Goal: Information Seeking & Learning: Learn about a topic

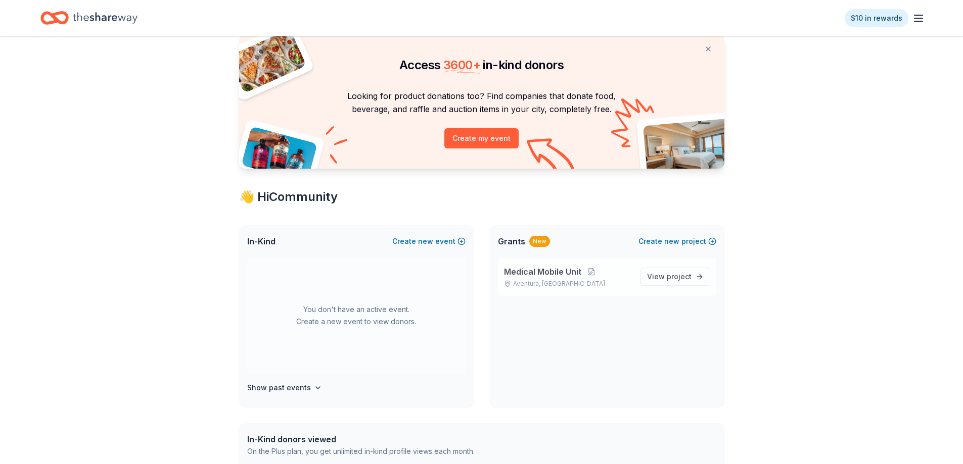
scroll to position [51, 0]
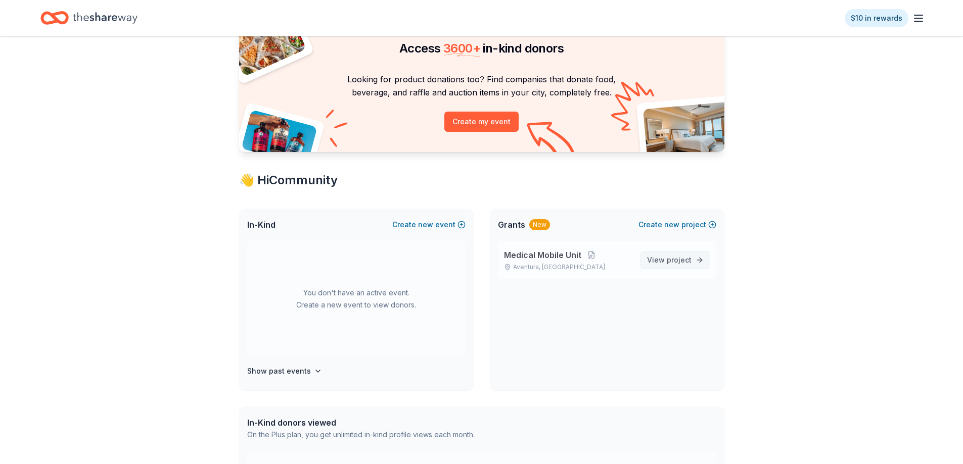
click at [686, 257] on span "project" at bounding box center [678, 260] width 25 height 9
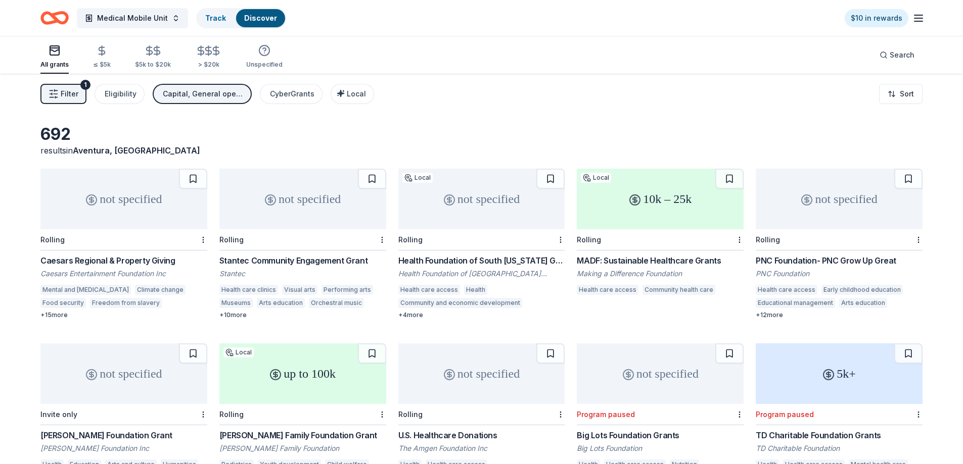
scroll to position [51, 0]
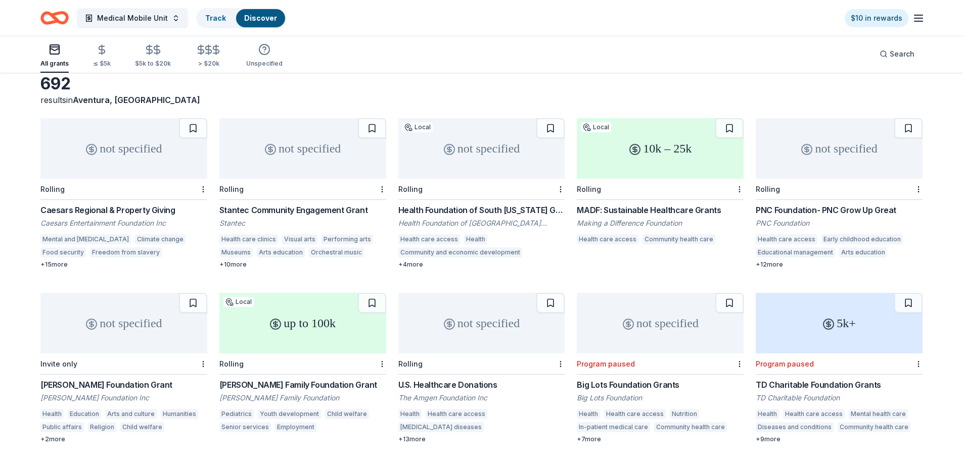
click at [130, 211] on div "Caesars Regional & Property Giving" at bounding box center [123, 210] width 167 height 12
click at [277, 209] on div "Stantec Community Engagement Grant" at bounding box center [302, 210] width 167 height 12
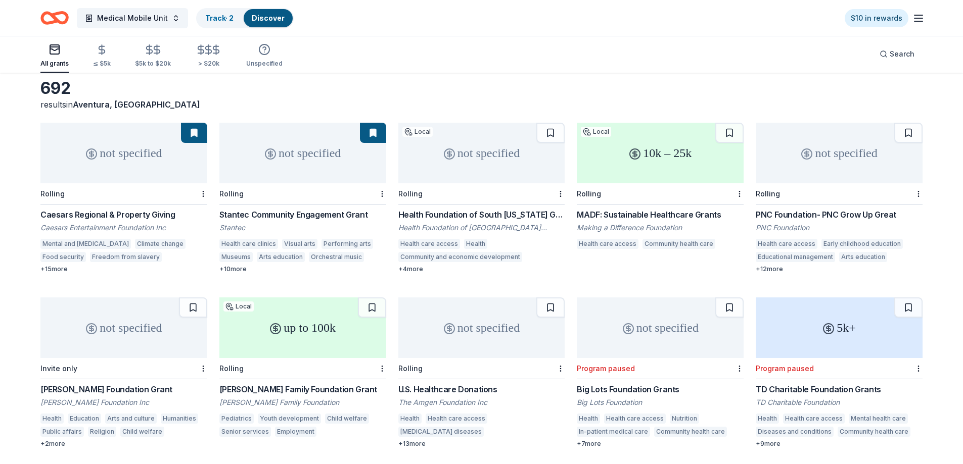
scroll to position [0, 0]
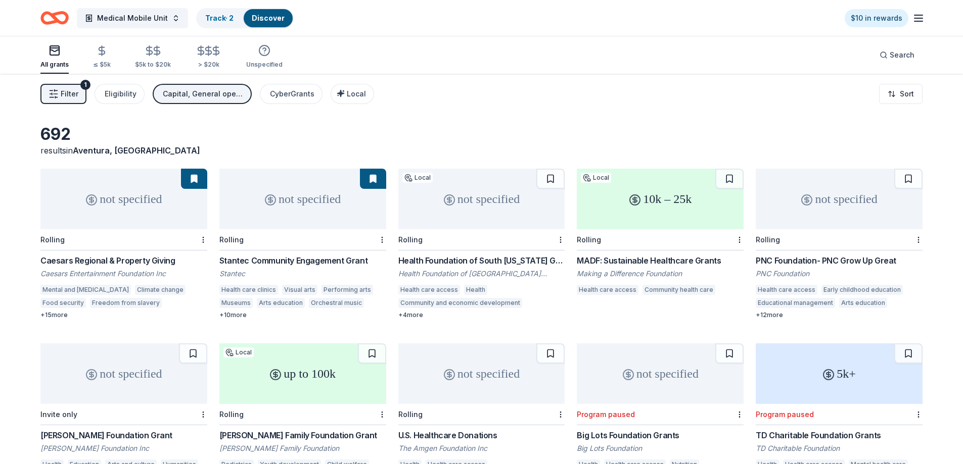
click at [494, 261] on div "Health Foundation of South [US_STATE] Grants" at bounding box center [481, 261] width 167 height 12
click at [627, 264] on div "MADF: Sustainable Healthcare Grants" at bounding box center [660, 261] width 167 height 12
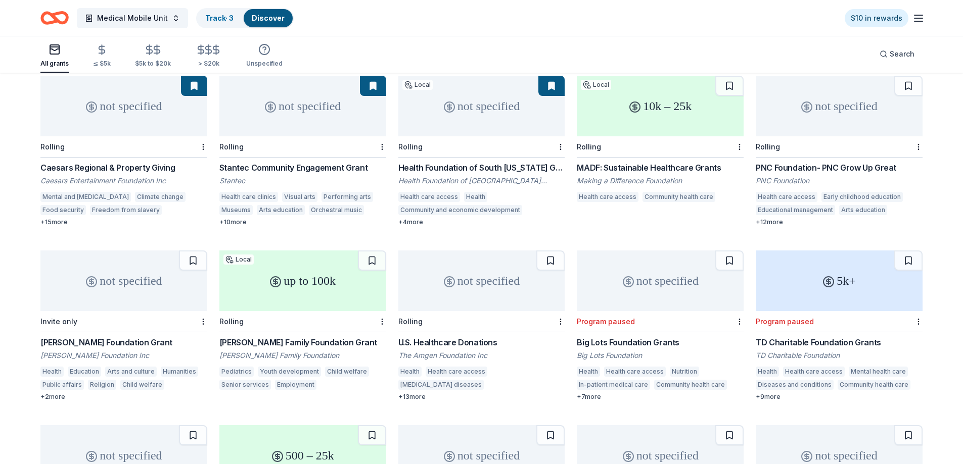
scroll to position [101, 0]
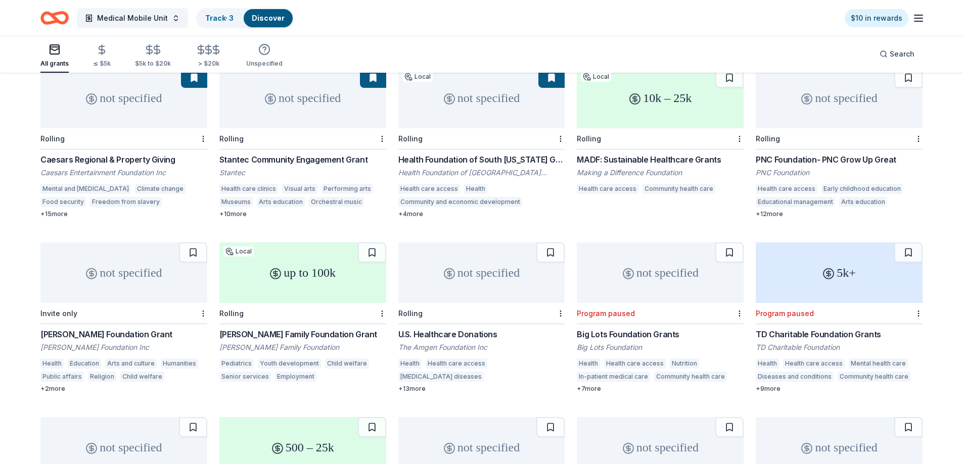
click at [671, 92] on div "10k – 25k" at bounding box center [660, 98] width 167 height 61
click at [734, 75] on button at bounding box center [729, 78] width 28 height 20
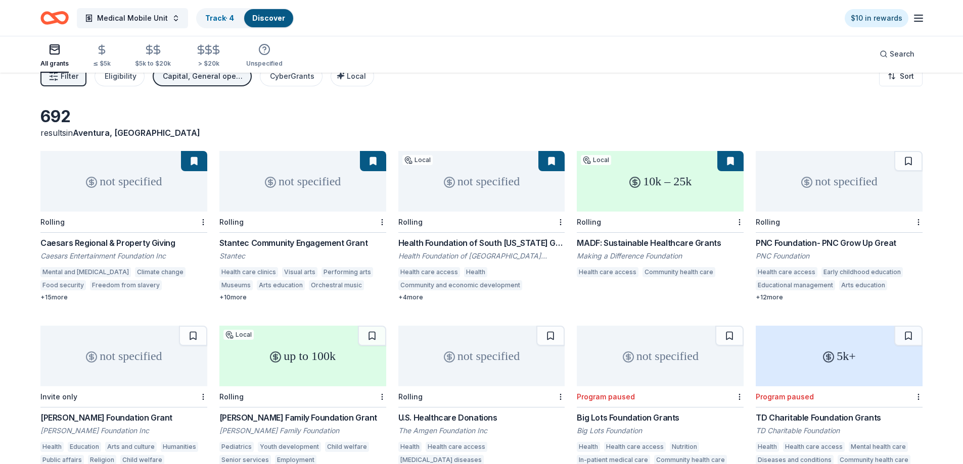
scroll to position [0, 0]
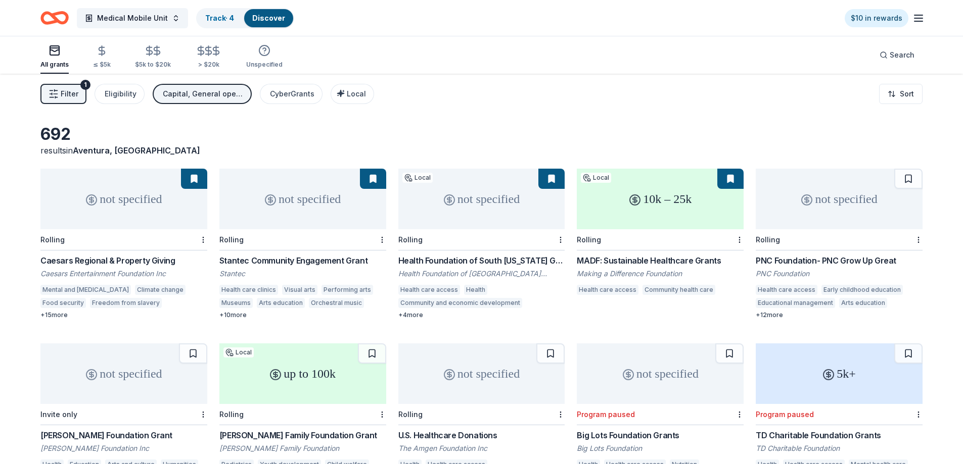
click at [861, 197] on div "not specified" at bounding box center [838, 199] width 167 height 61
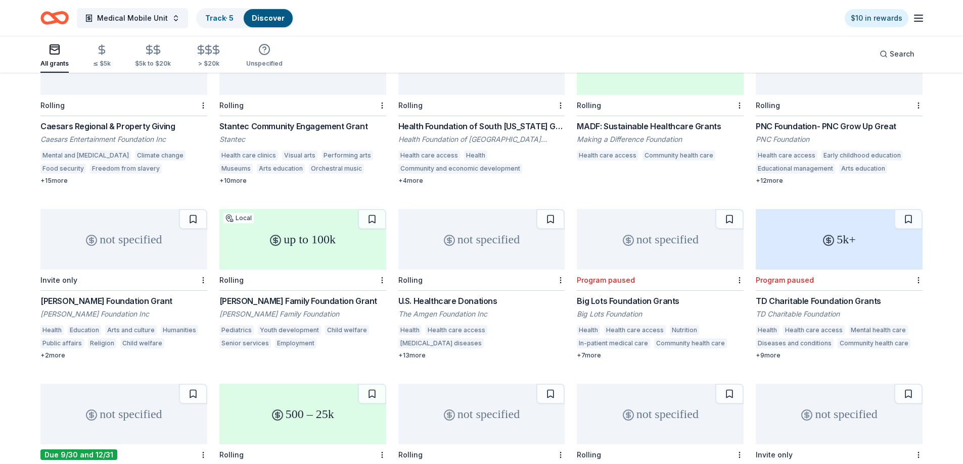
scroll to position [152, 0]
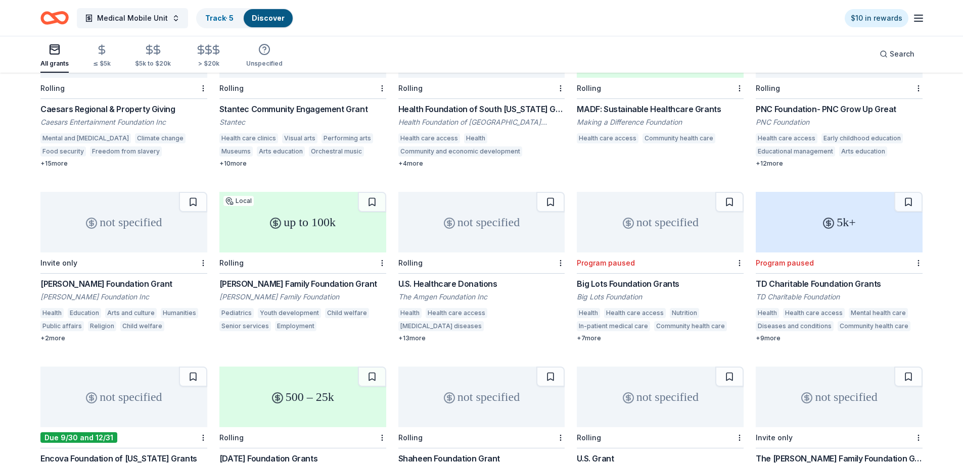
click at [142, 253] on div "Invite only" at bounding box center [123, 263] width 167 height 21
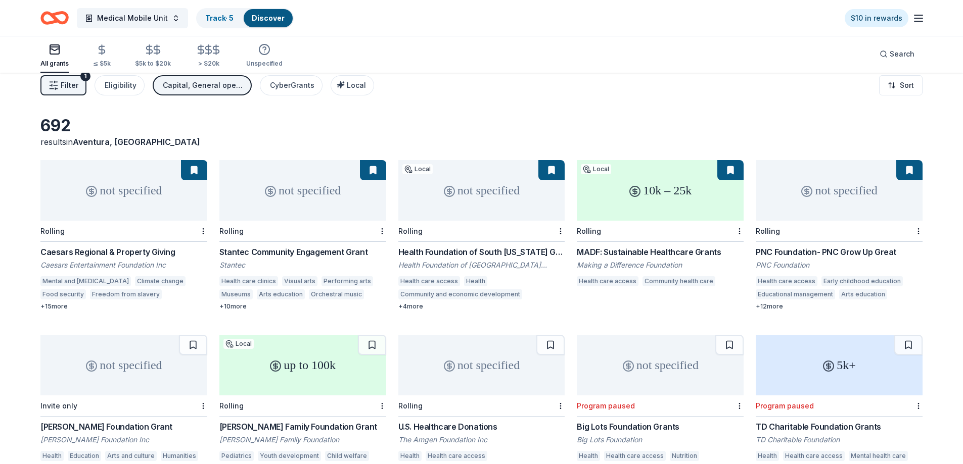
scroll to position [0, 0]
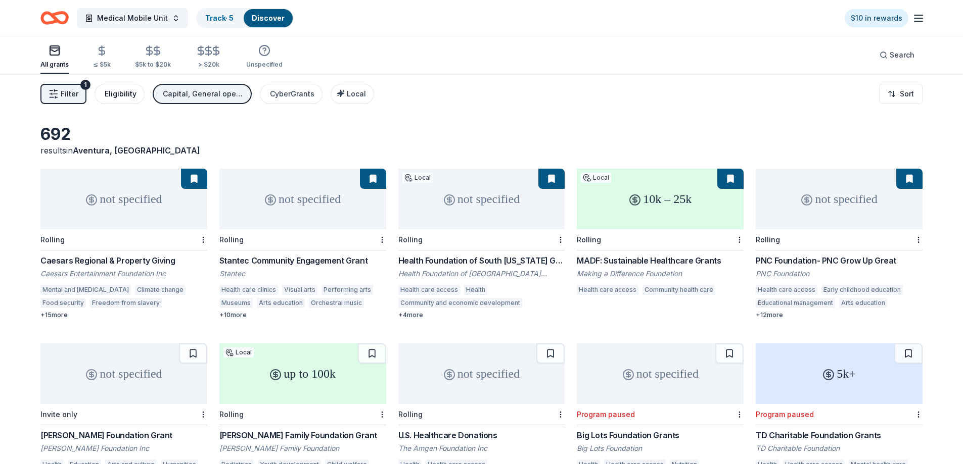
click at [120, 97] on div "Eligibility" at bounding box center [121, 94] width 32 height 12
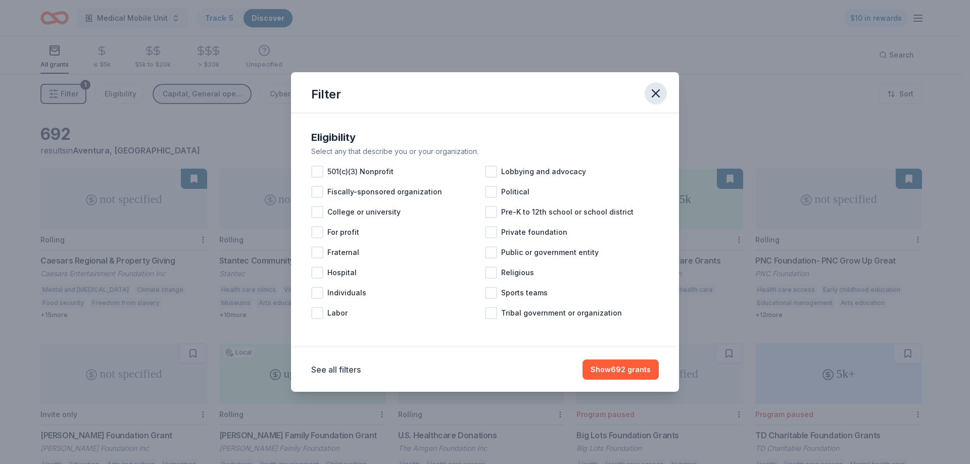
click at [654, 94] on icon "button" at bounding box center [656, 93] width 14 height 14
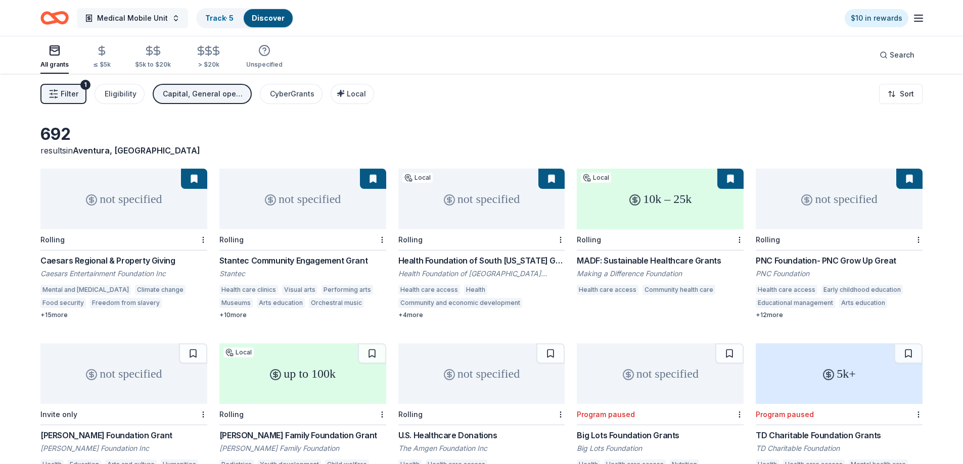
click at [100, 15] on span "Medical Mobile Unit" at bounding box center [132, 18] width 71 height 12
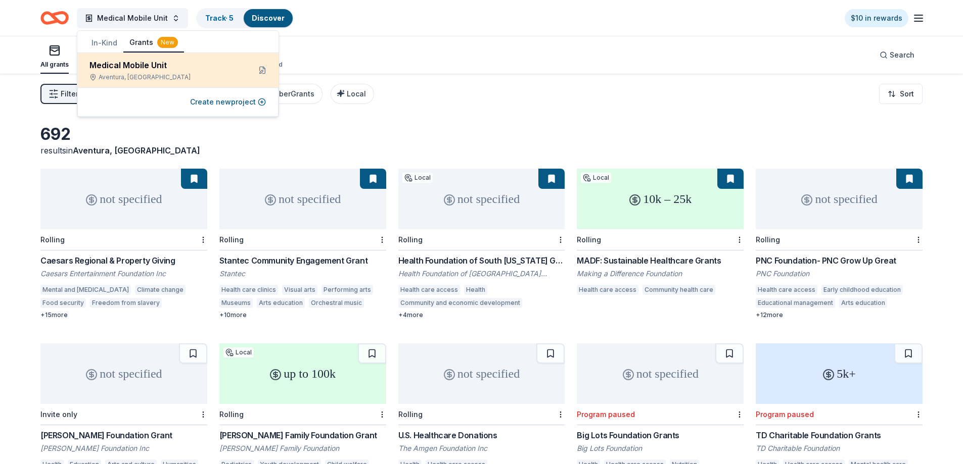
click at [115, 64] on div "Medical Mobile Unit" at bounding box center [165, 65] width 153 height 12
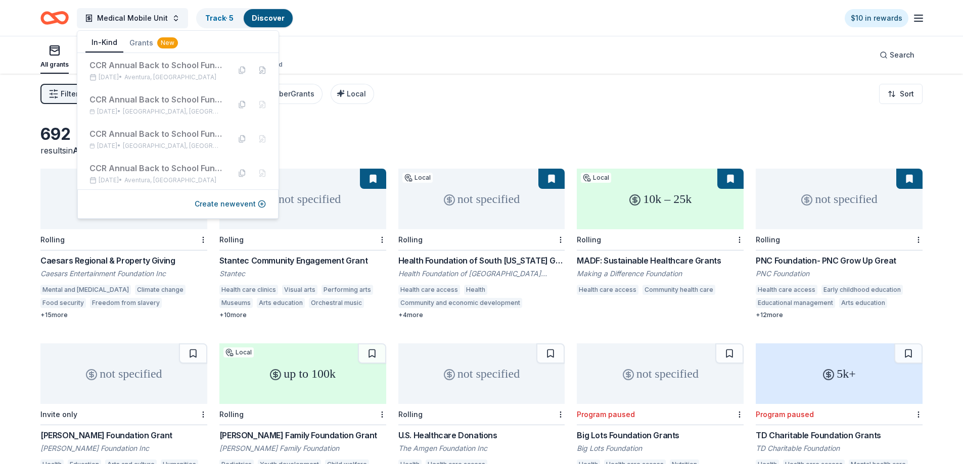
click at [103, 40] on button "In-Kind" at bounding box center [104, 42] width 38 height 19
click at [360, 54] on div "All grants ≤ $5k $5k to $20k > $20k Unspecified Search" at bounding box center [481, 54] width 882 height 37
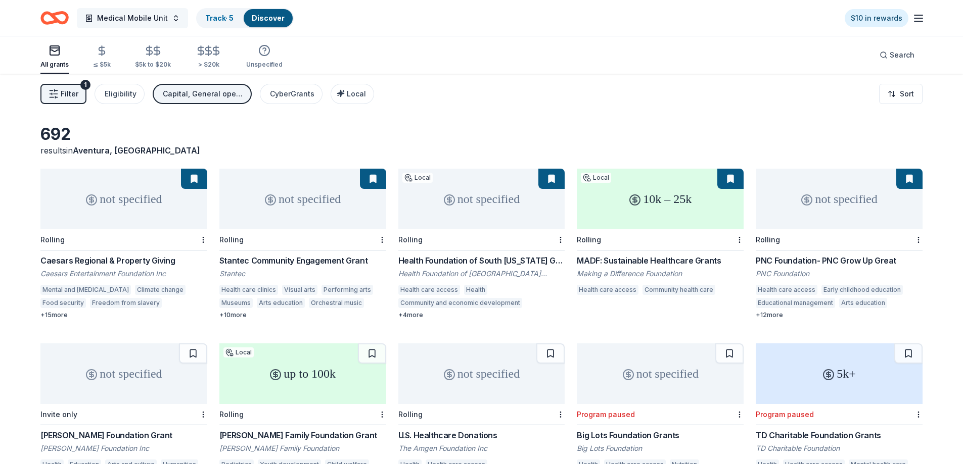
click at [98, 15] on span "Medical Mobile Unit" at bounding box center [132, 18] width 71 height 12
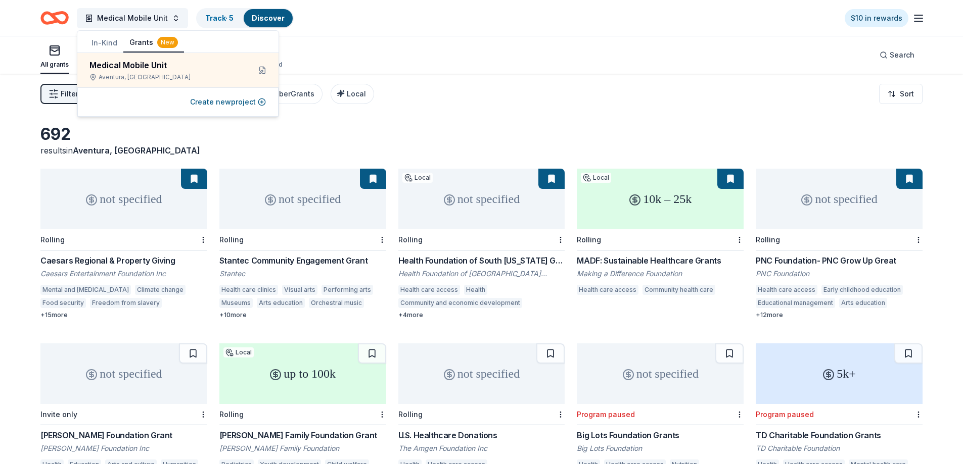
click at [106, 44] on button "In-Kind" at bounding box center [104, 43] width 38 height 18
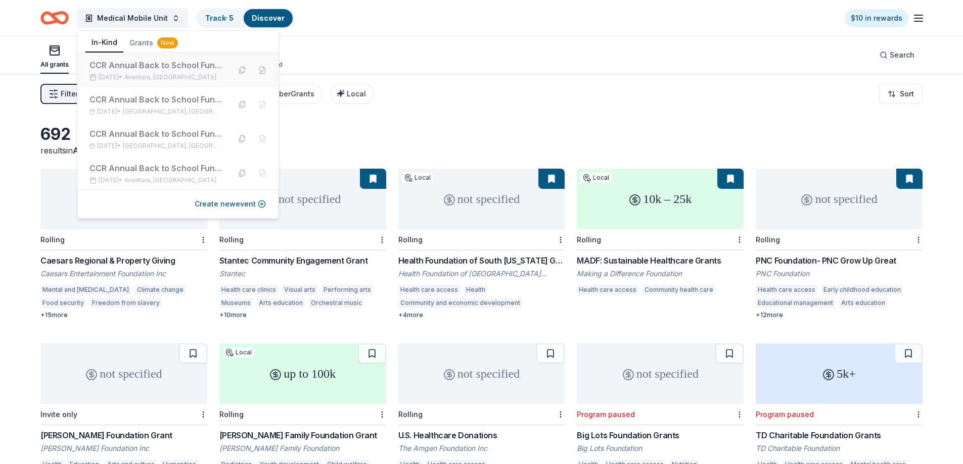
click at [120, 66] on div "CCR Annual Back to School Fundraiser -Orlando" at bounding box center [155, 65] width 132 height 12
click at [915, 11] on div "$10 in rewards" at bounding box center [884, 18] width 80 height 24
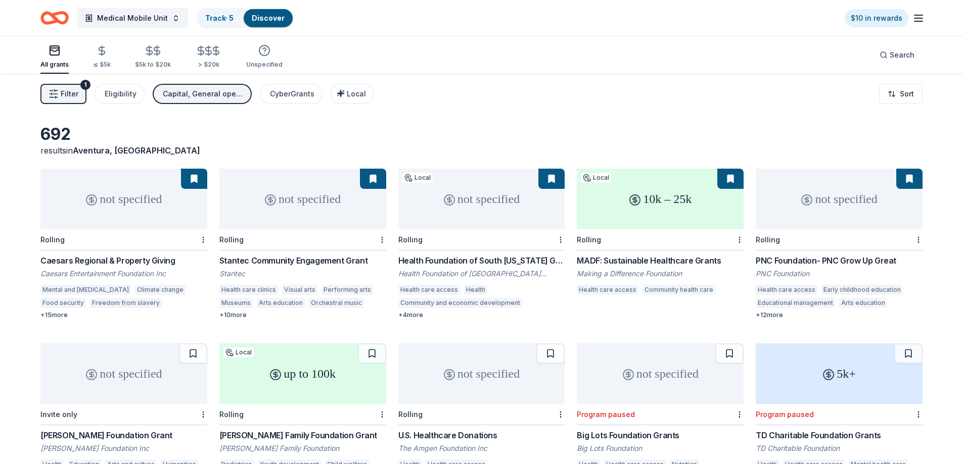
drag, startPoint x: 915, startPoint y: 18, endPoint x: 912, endPoint y: 23, distance: 6.3
click at [913, 23] on icon "button" at bounding box center [918, 18] width 12 height 12
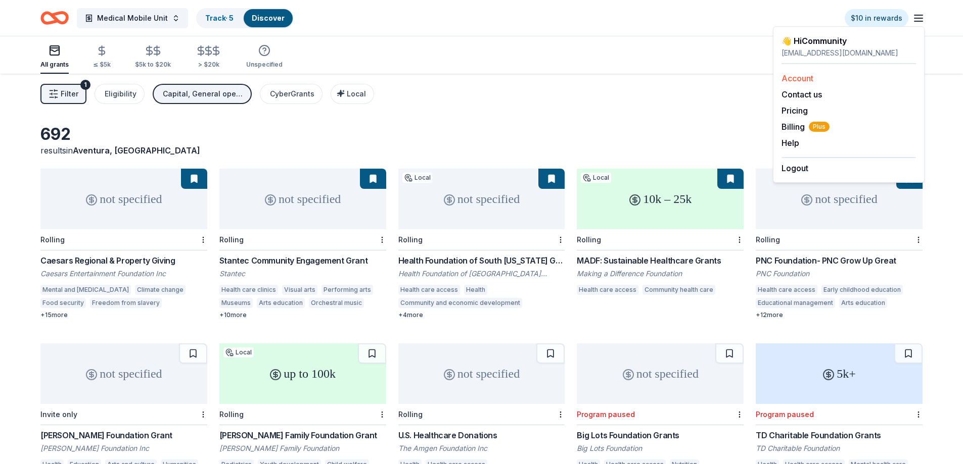
click at [792, 79] on link "Account" at bounding box center [797, 78] width 32 height 10
click at [790, 78] on link "Account" at bounding box center [797, 78] width 32 height 10
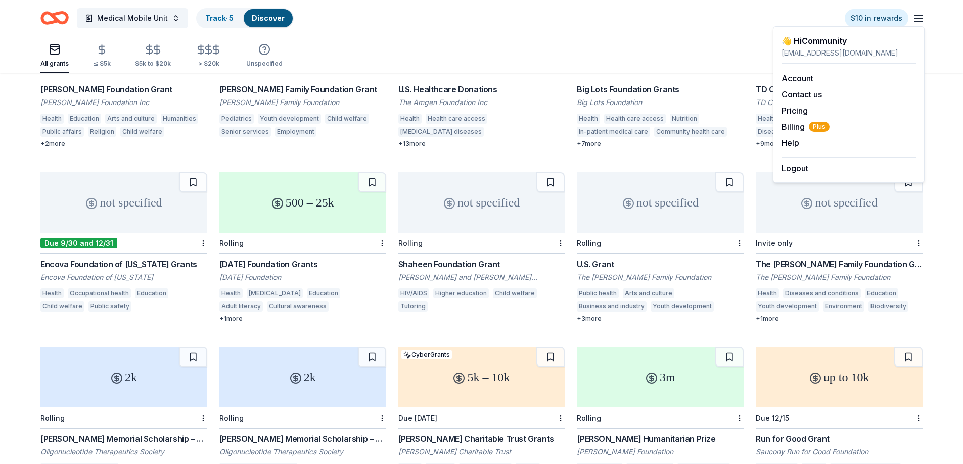
scroll to position [556, 0]
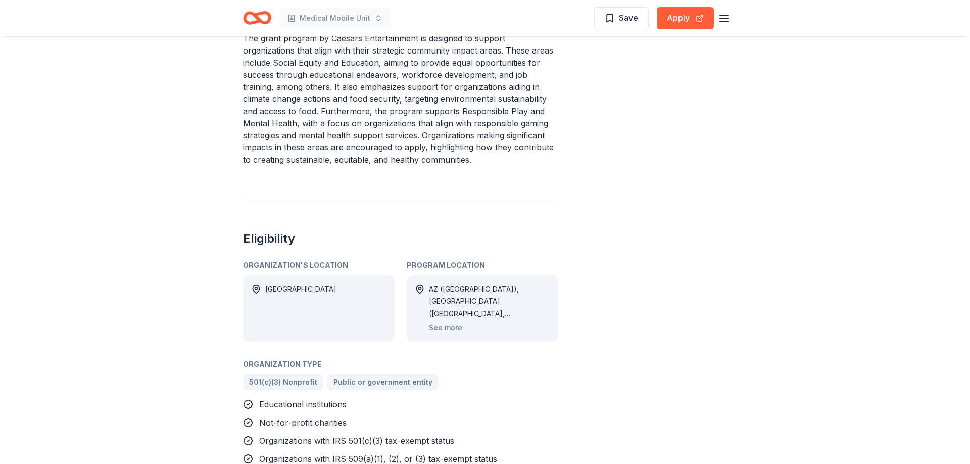
scroll to position [505, 0]
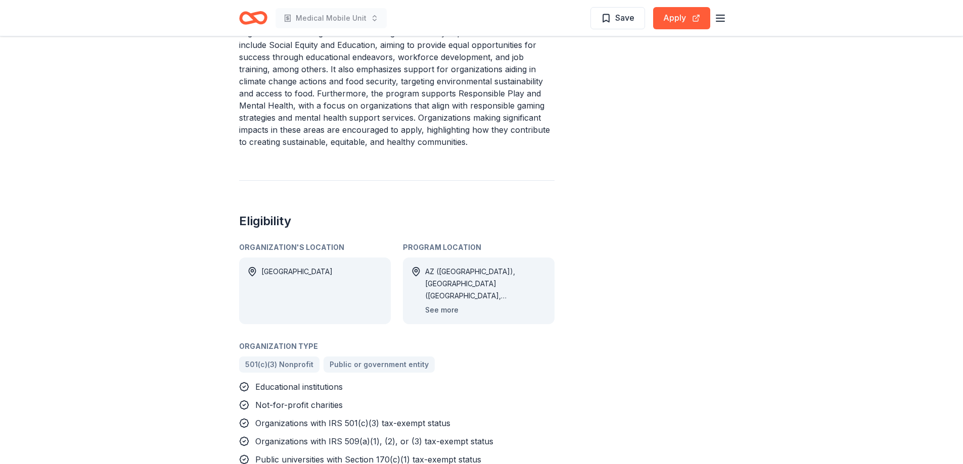
click at [448, 304] on button "See more" at bounding box center [441, 310] width 33 height 12
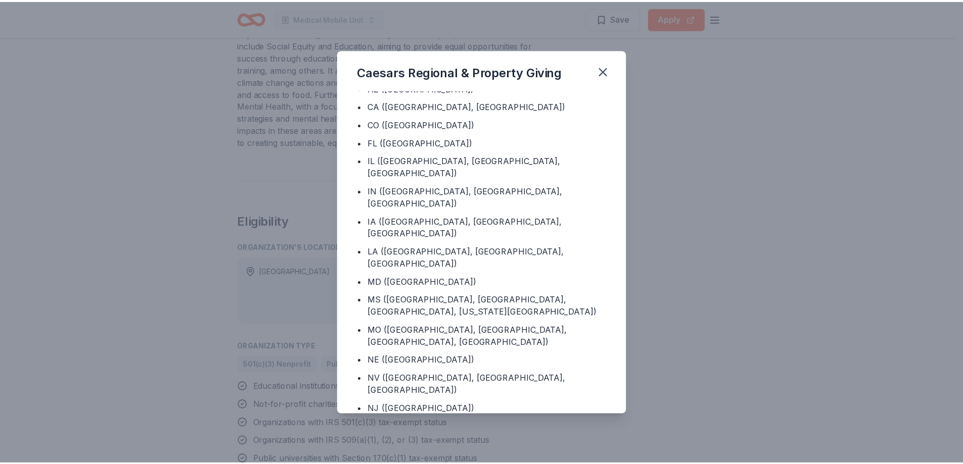
scroll to position [0, 0]
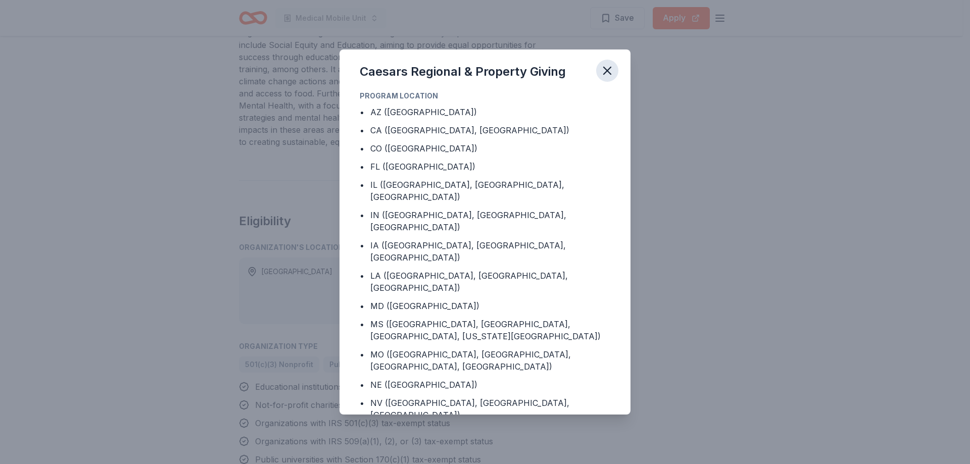
click at [607, 69] on icon "button" at bounding box center [607, 71] width 14 height 14
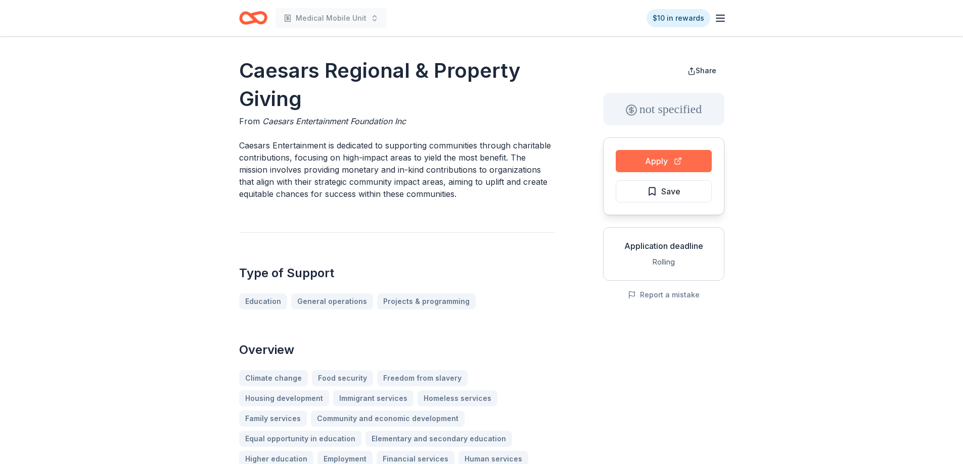
click at [647, 159] on button "Apply" at bounding box center [663, 161] width 96 height 22
click at [669, 188] on span "Save" at bounding box center [670, 191] width 19 height 13
click at [695, 68] on button "Share" at bounding box center [701, 71] width 45 height 20
drag, startPoint x: 230, startPoint y: 146, endPoint x: 466, endPoint y: 177, distance: 237.5
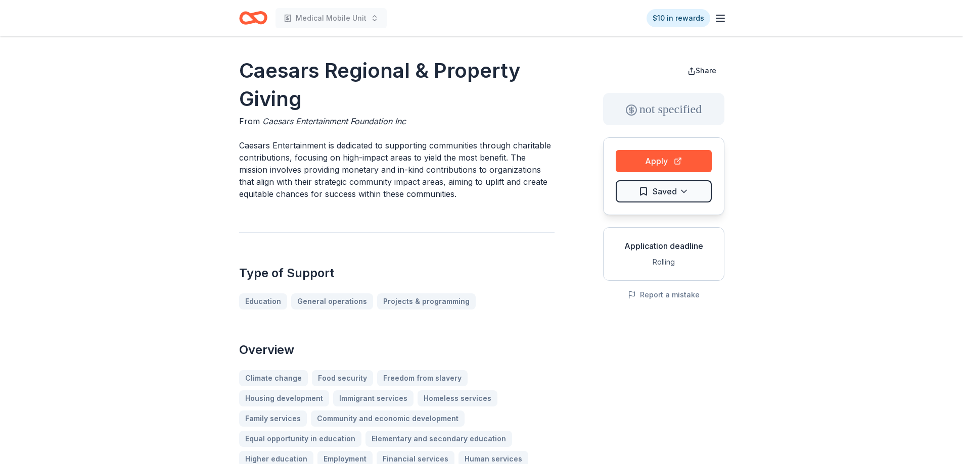
click at [459, 185] on p "Caesars Entertainment is dedicated to supporting communities through charitable…" at bounding box center [396, 169] width 315 height 61
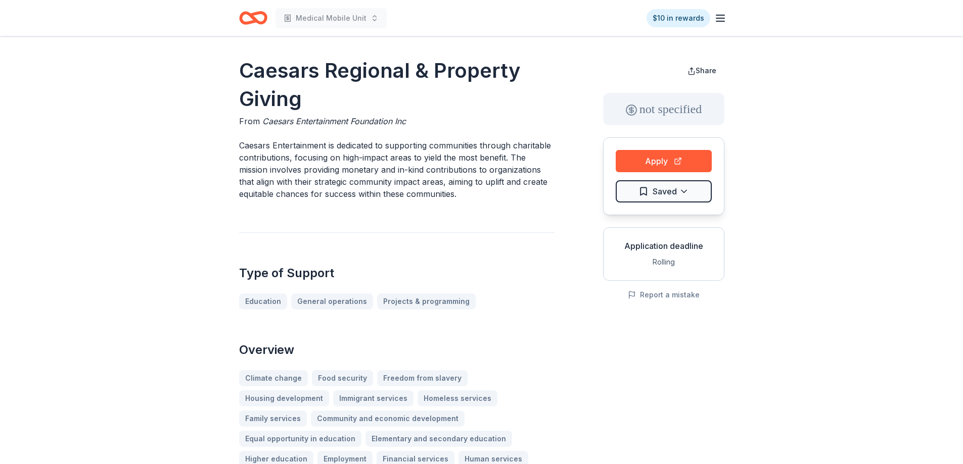
drag, startPoint x: 236, startPoint y: 142, endPoint x: 257, endPoint y: 150, distance: 22.1
click at [262, 152] on p "Caesars Entertainment is dedicated to supporting communities through charitable…" at bounding box center [396, 169] width 315 height 61
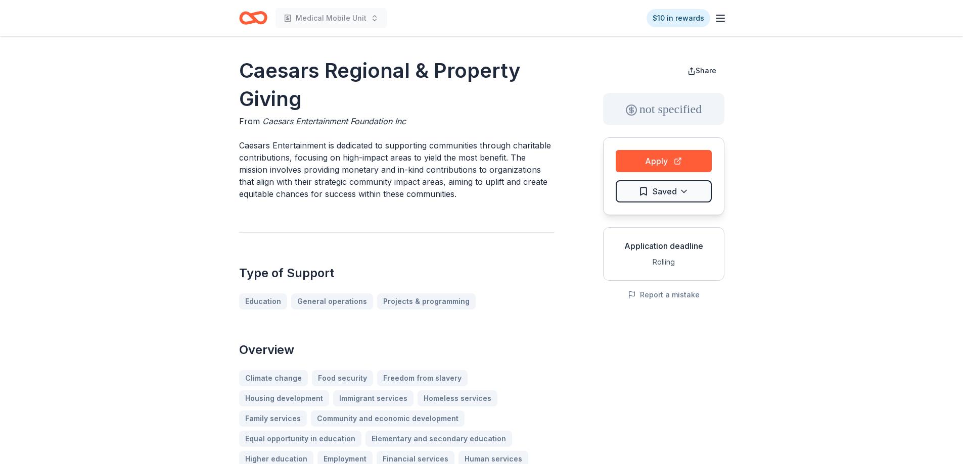
click at [263, 152] on p "Caesars Entertainment is dedicated to supporting communities through charitable…" at bounding box center [396, 169] width 315 height 61
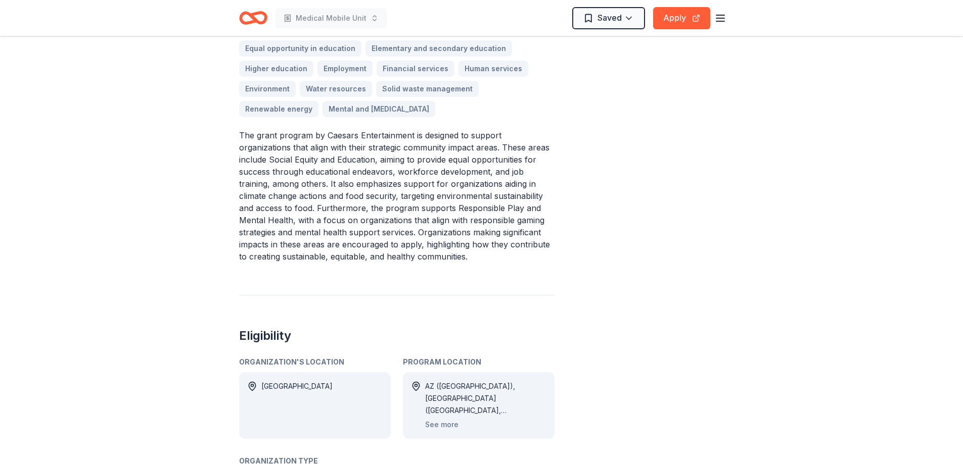
scroll to position [404, 0]
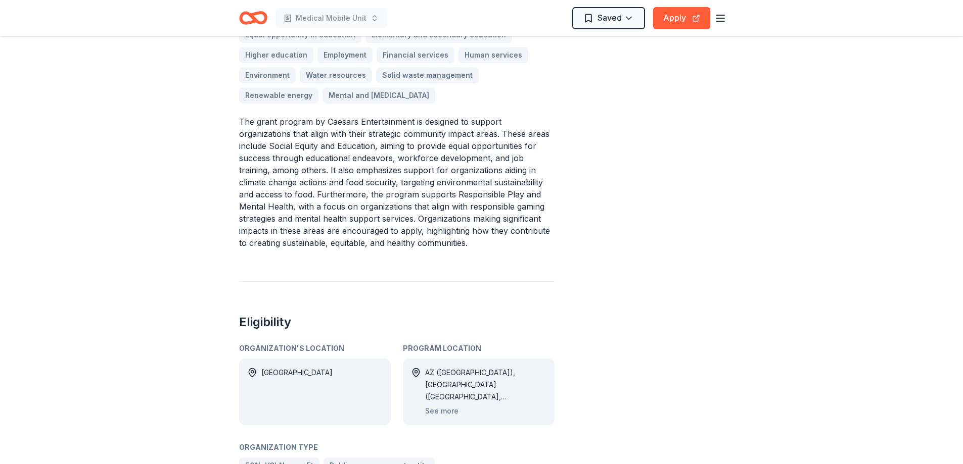
drag, startPoint x: 240, startPoint y: 99, endPoint x: 336, endPoint y: 141, distance: 105.6
click at [336, 141] on p "The grant program by Caesars Entertainment is designed to support organizations…" at bounding box center [396, 182] width 315 height 133
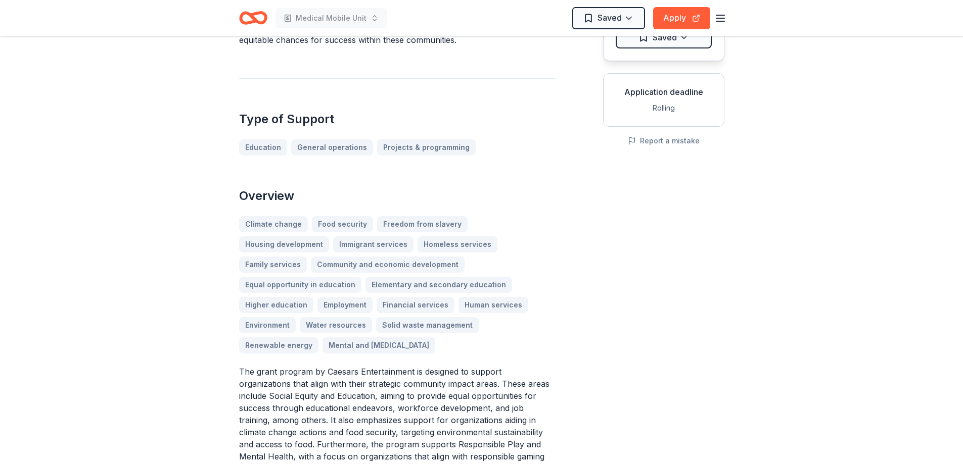
scroll to position [152, 0]
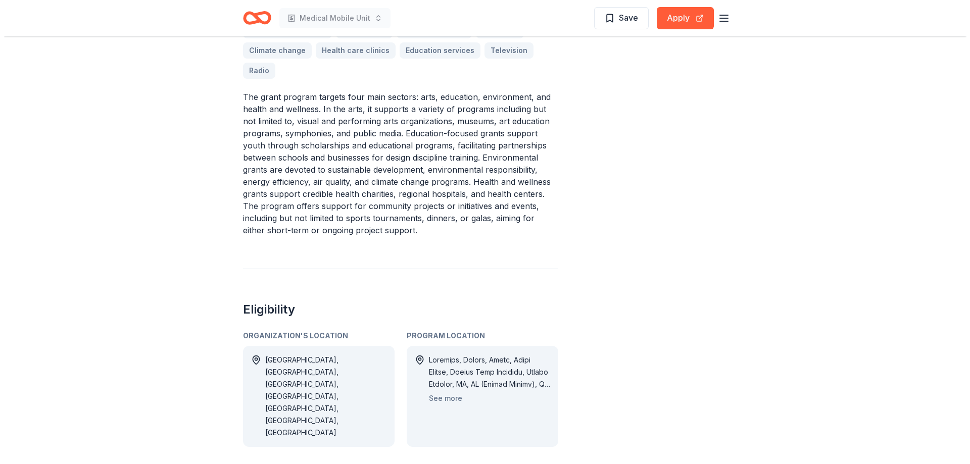
scroll to position [404, 0]
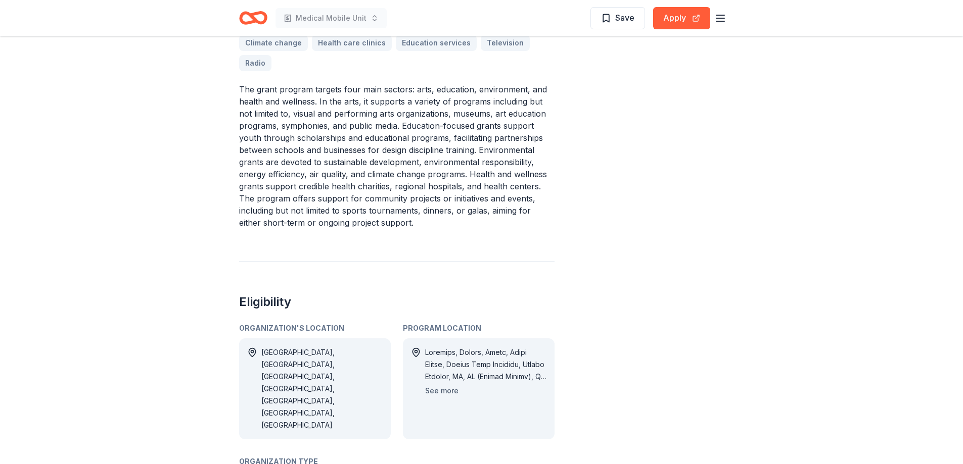
click at [441, 385] on button "See more" at bounding box center [441, 391] width 33 height 12
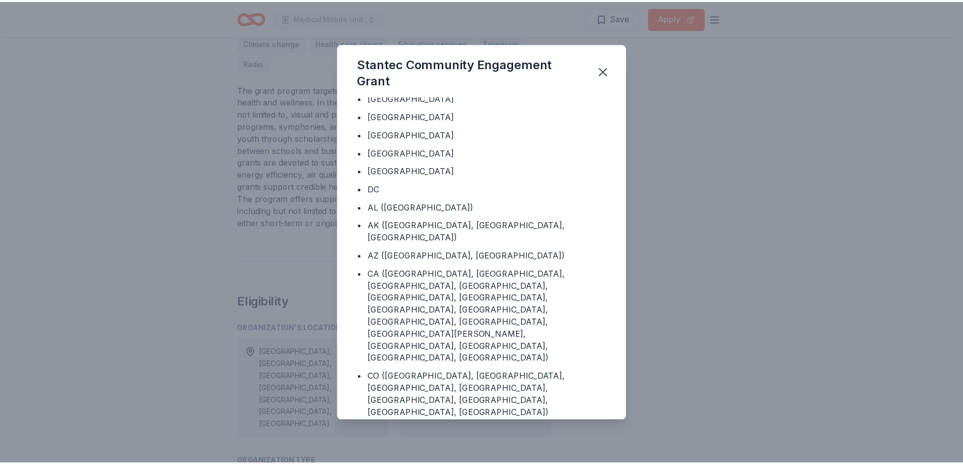
scroll to position [152, 0]
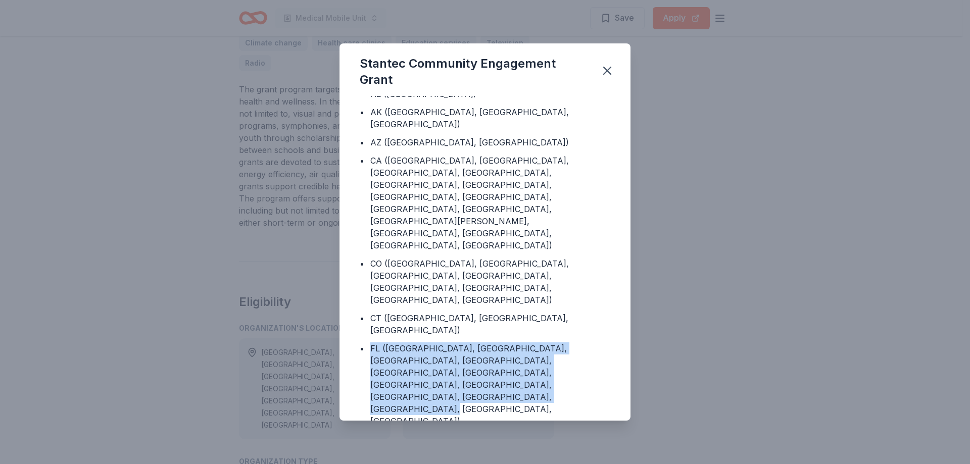
drag, startPoint x: 371, startPoint y: 285, endPoint x: 575, endPoint y: 323, distance: 207.1
click at [577, 343] on div "FL (Bay County, Broward County, Collier County, Duval County, Hillsborough Coun…" at bounding box center [490, 385] width 240 height 85
copy div "FL (Bay County, Broward County, Collier County, Duval County, Hillsborough Coun…"
click at [610, 71] on icon "button" at bounding box center [607, 71] width 14 height 14
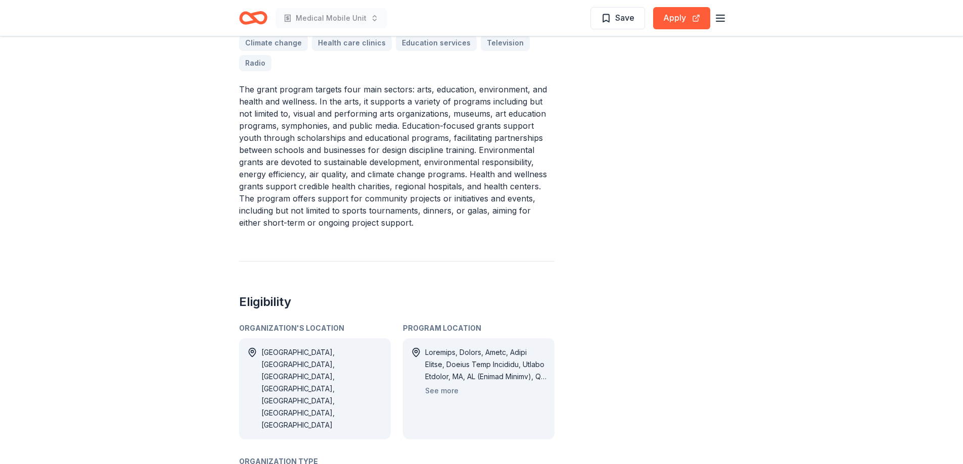
drag, startPoint x: 625, startPoint y: 17, endPoint x: 617, endPoint y: 16, distance: 8.1
click at [625, 17] on span "Save" at bounding box center [624, 17] width 19 height 13
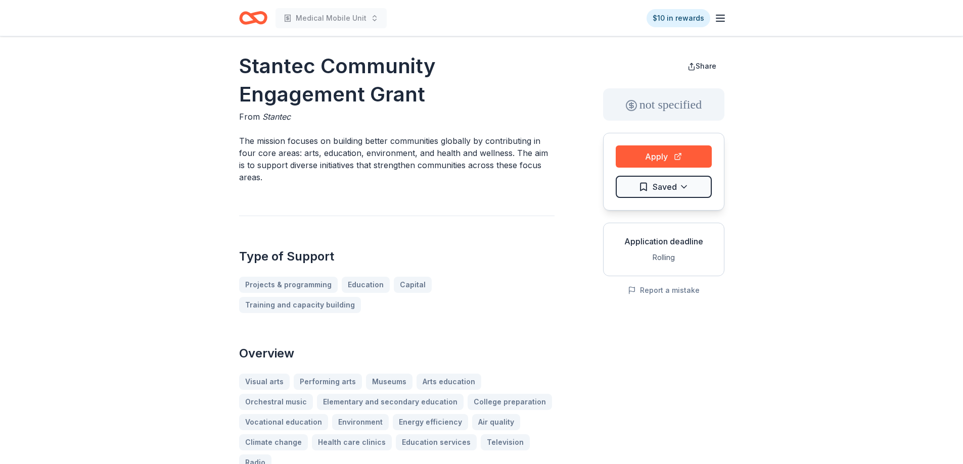
scroll to position [0, 0]
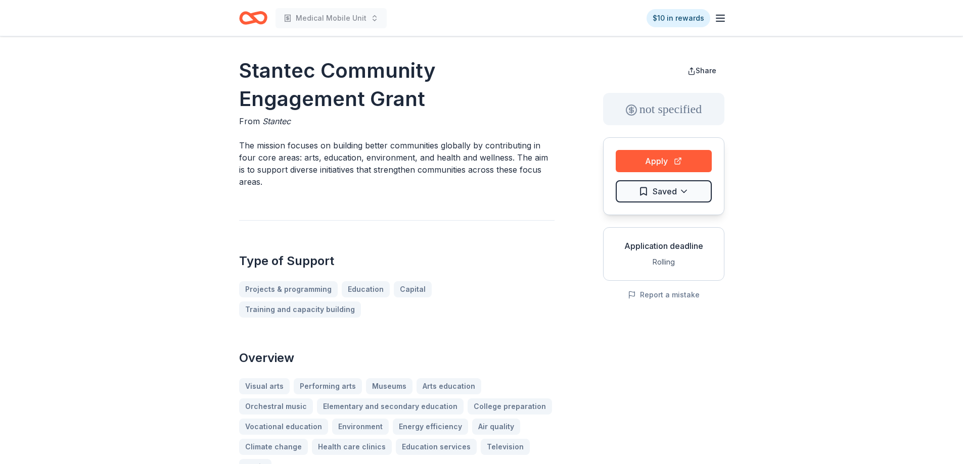
drag, startPoint x: 241, startPoint y: 69, endPoint x: 372, endPoint y: 91, distance: 133.3
click at [372, 91] on h1 "Stantec Community Engagement Grant" at bounding box center [396, 85] width 315 height 57
click at [372, 90] on h1 "Stantec Community Engagement Grant" at bounding box center [396, 85] width 315 height 57
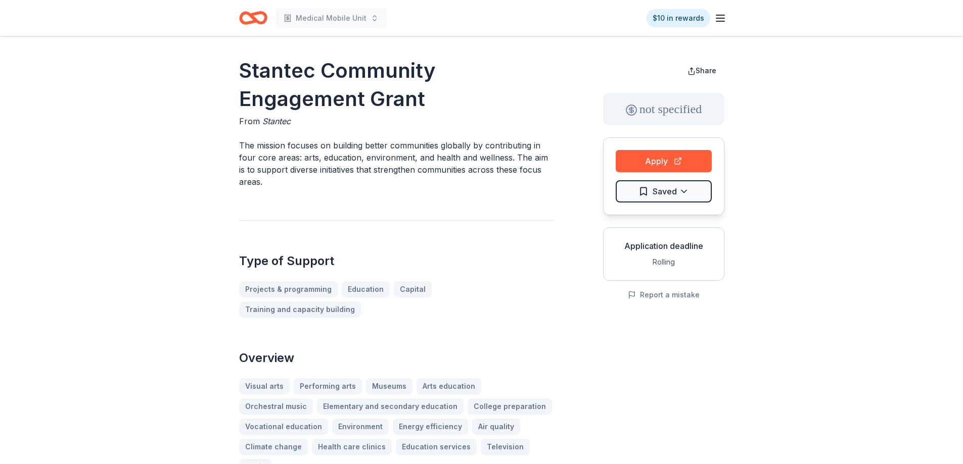
click at [379, 106] on h1 "Stantec Community Engagement Grant" at bounding box center [396, 85] width 315 height 57
drag, startPoint x: 379, startPoint y: 106, endPoint x: 342, endPoint y: 86, distance: 42.7
click at [379, 106] on h1 "Stantec Community Engagement Grant" at bounding box center [396, 85] width 315 height 57
click at [245, 69] on h1 "Stantec Community Engagement Grant" at bounding box center [396, 85] width 315 height 57
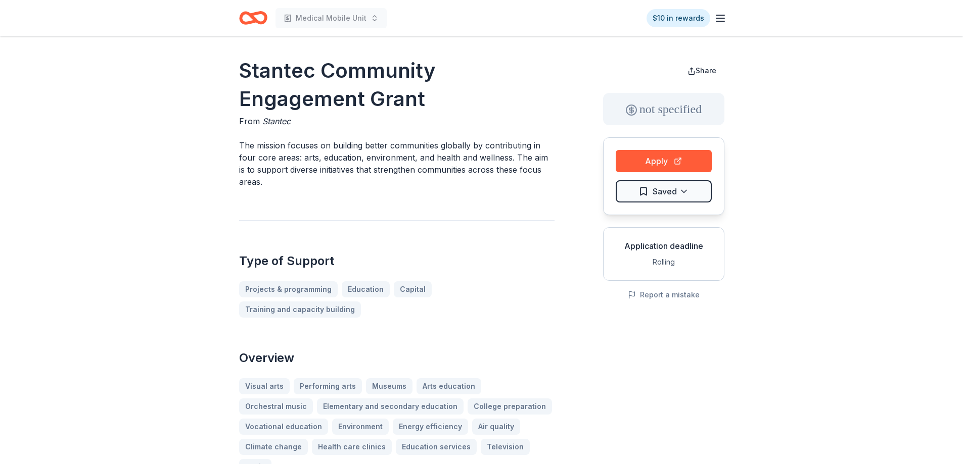
click at [245, 69] on h1 "Stantec Community Engagement Grant" at bounding box center [396, 85] width 315 height 57
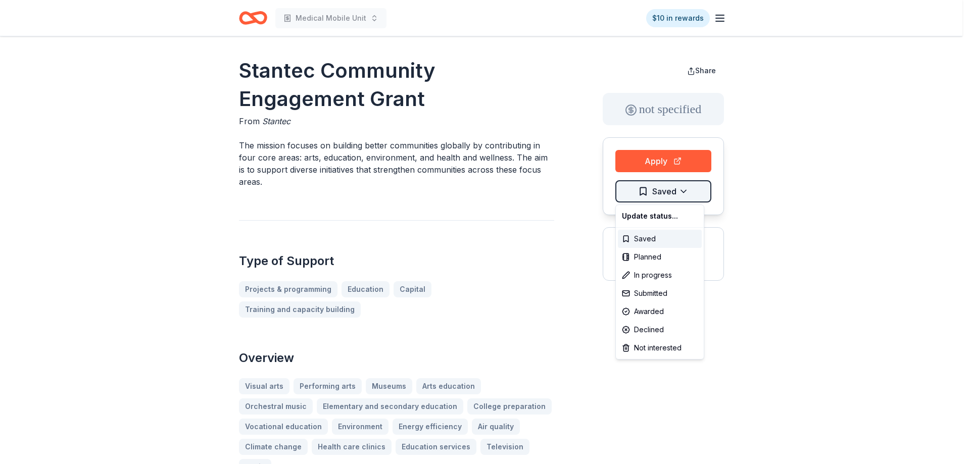
click at [644, 191] on html "Medical Mobile Unit $10 in rewards Stantec Community Engagement Grant From Stan…" at bounding box center [485, 232] width 970 height 464
click at [633, 233] on div "Saved" at bounding box center [660, 239] width 84 height 18
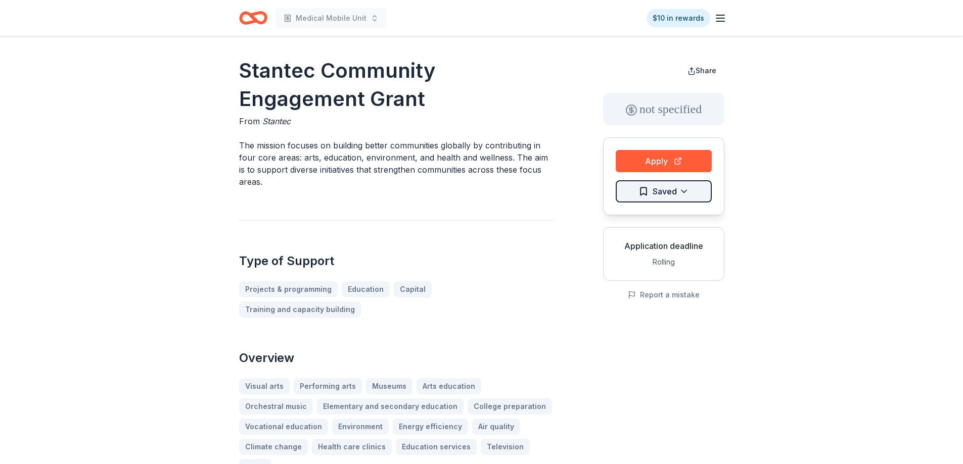
click at [684, 189] on html "Medical Mobile Unit $10 in rewards Stantec Community Engagement Grant From Stan…" at bounding box center [481, 232] width 963 height 464
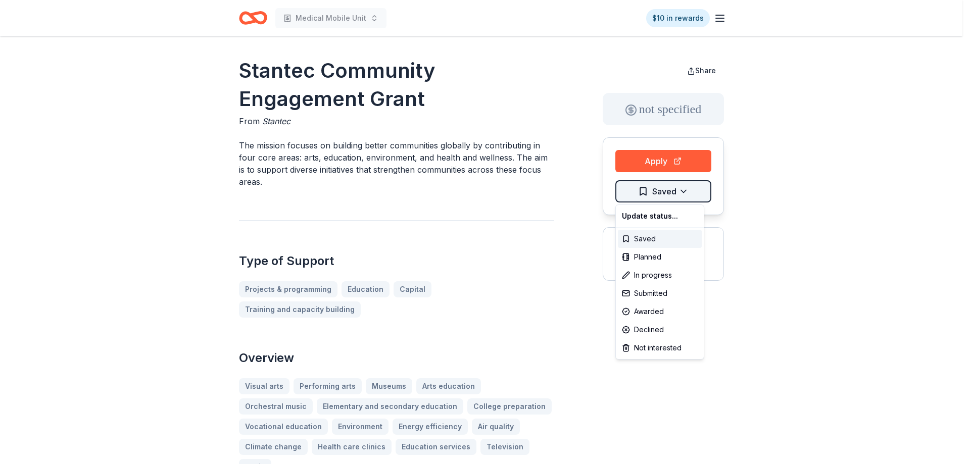
drag, startPoint x: 581, startPoint y: 221, endPoint x: 637, endPoint y: 181, distance: 68.4
click at [582, 221] on html "Medical Mobile Unit $10 in rewards Stantec Community Engagement Grant From Stan…" at bounding box center [485, 232] width 970 height 464
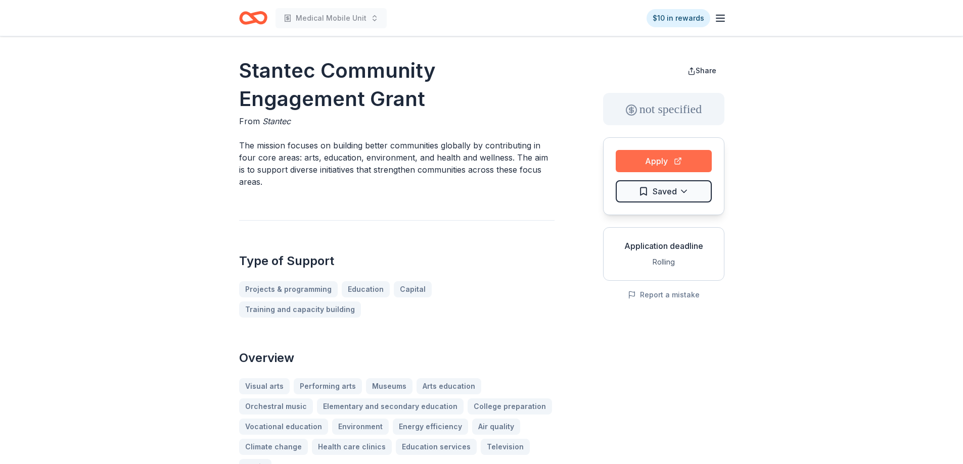
click at [652, 165] on button "Apply" at bounding box center [663, 161] width 96 height 22
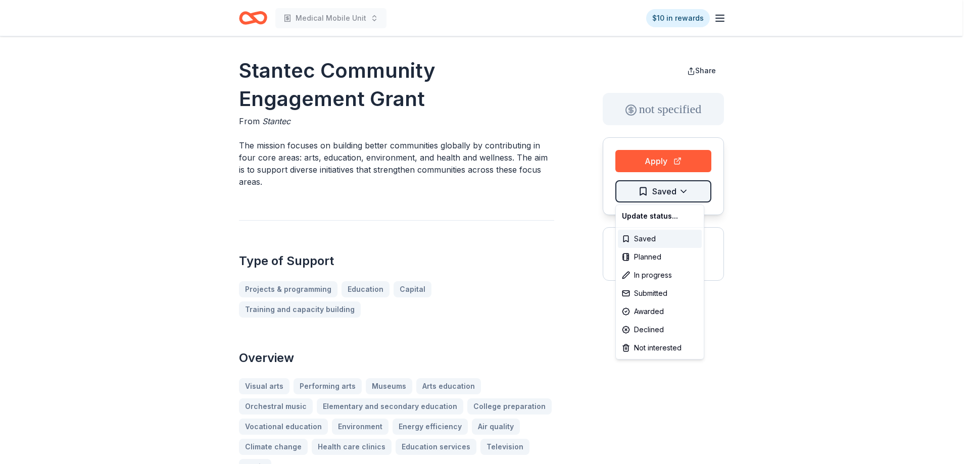
click at [661, 197] on html "Medical Mobile Unit $10 in rewards Stantec Community Engagement Grant From Stan…" at bounding box center [485, 232] width 970 height 464
click at [575, 217] on html "Medical Mobile Unit $10 in rewards Stantec Community Engagement Grant From Stan…" at bounding box center [485, 232] width 970 height 464
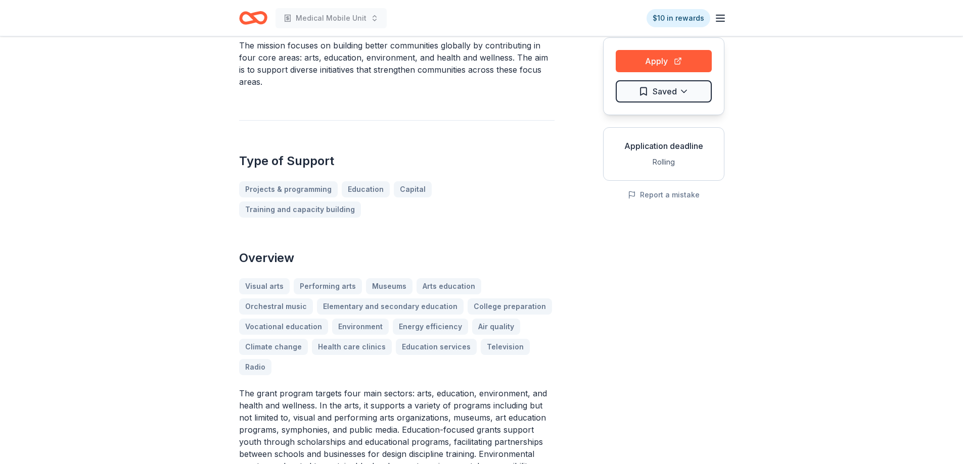
scroll to position [51, 0]
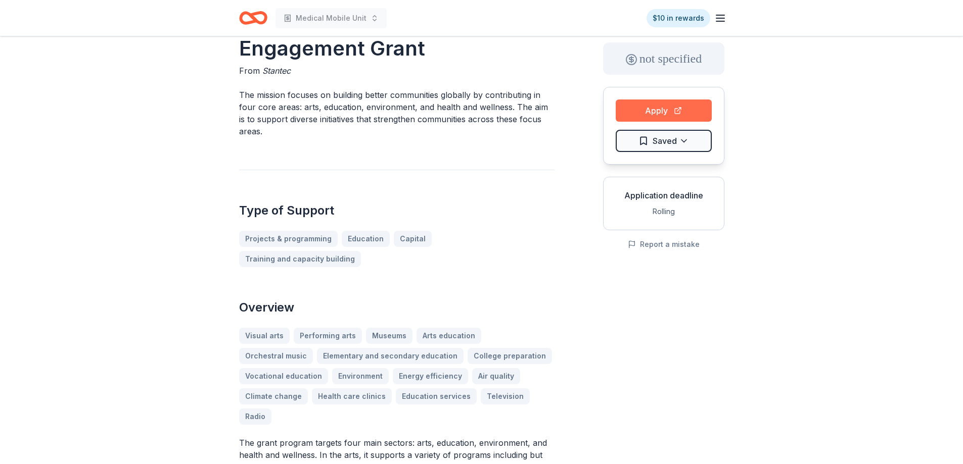
click at [661, 105] on button "Apply" at bounding box center [663, 111] width 96 height 22
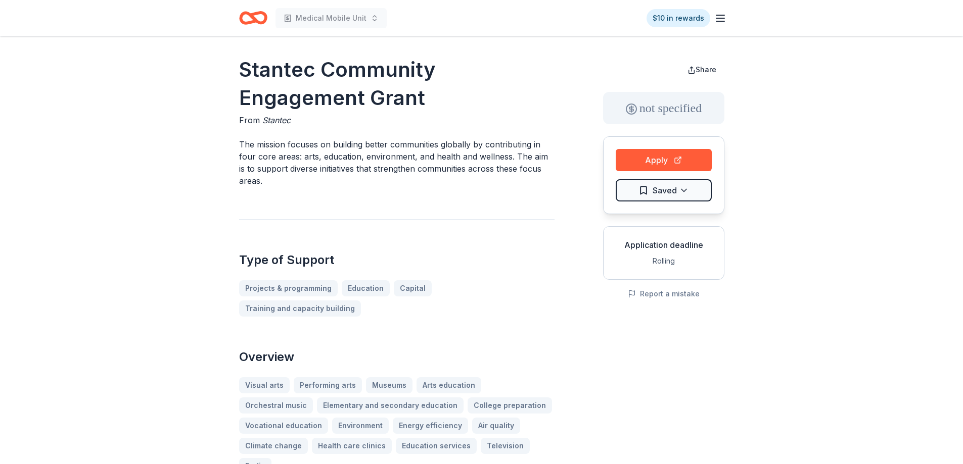
scroll to position [0, 0]
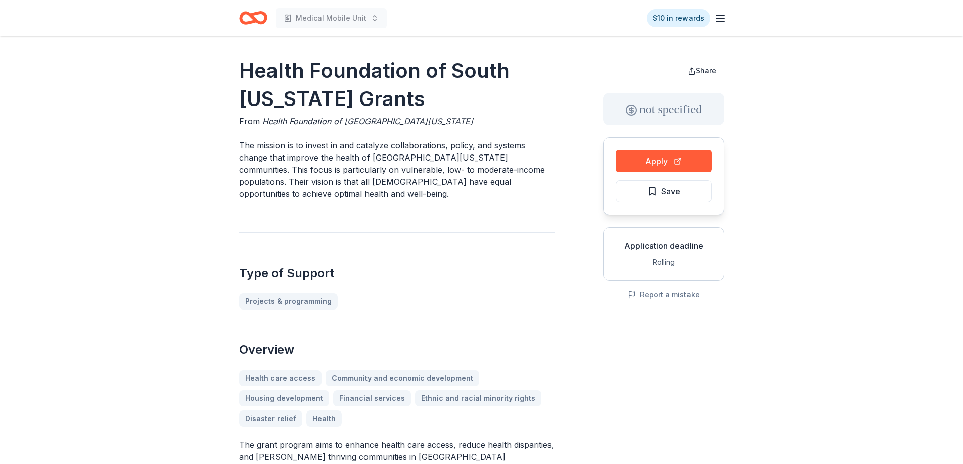
click at [326, 74] on h1 "Health Foundation of South Florida Grants" at bounding box center [396, 85] width 315 height 57
click at [326, 74] on h1 "Health Foundation of South [US_STATE] Grants" at bounding box center [396, 85] width 315 height 57
click at [654, 191] on span "Save" at bounding box center [663, 191] width 33 height 13
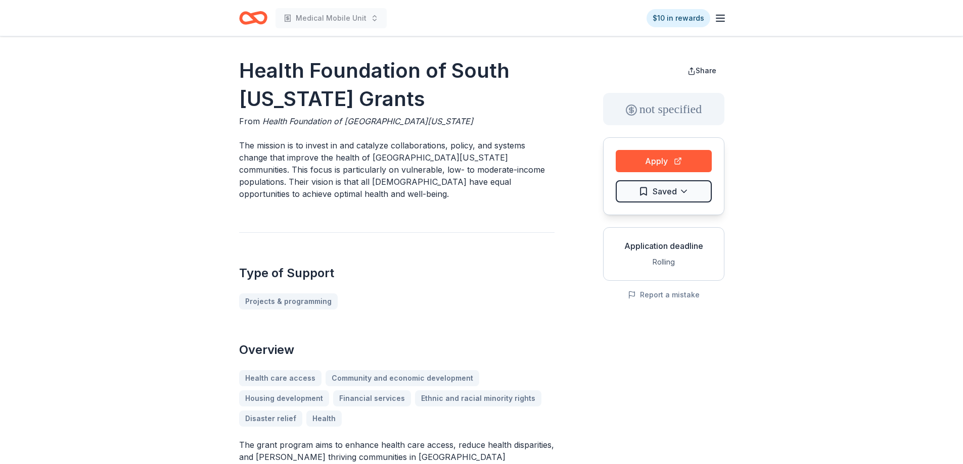
click at [240, 70] on h1 "Health Foundation of South [US_STATE] Grants" at bounding box center [396, 85] width 315 height 57
drag, startPoint x: 240, startPoint y: 70, endPoint x: 257, endPoint y: 70, distance: 17.2
click at [250, 70] on h1 "Health Foundation of South [US_STATE] Grants" at bounding box center [396, 85] width 315 height 57
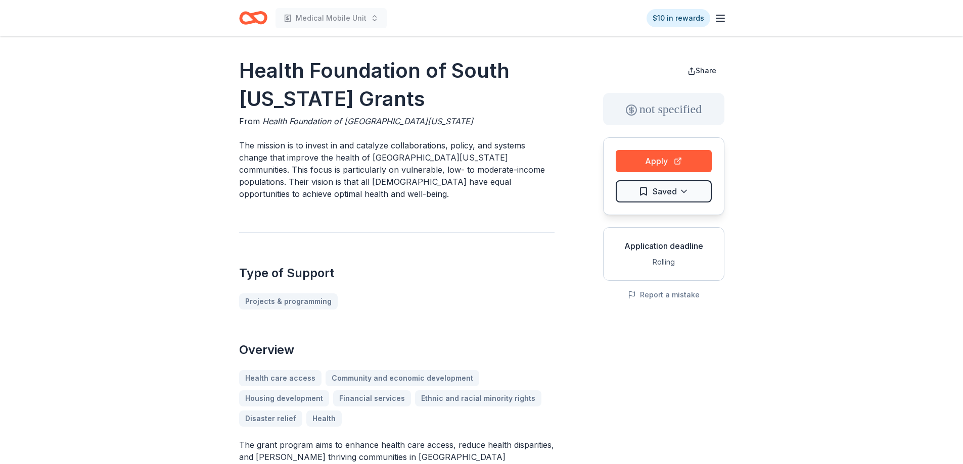
click at [257, 70] on h1 "Health Foundation of South [US_STATE] Grants" at bounding box center [396, 85] width 315 height 57
click at [322, 99] on h1 "Health Foundation of South [US_STATE] Grants" at bounding box center [396, 85] width 315 height 57
click at [321, 101] on h1 "Health Foundation of South [US_STATE] Grants" at bounding box center [396, 85] width 315 height 57
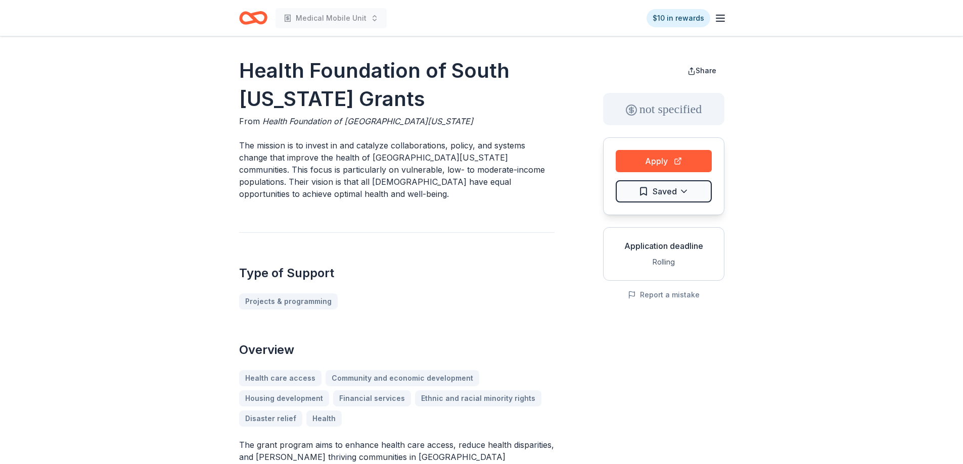
click at [320, 101] on h1 "Health Foundation of South [US_STATE] Grants" at bounding box center [396, 85] width 315 height 57
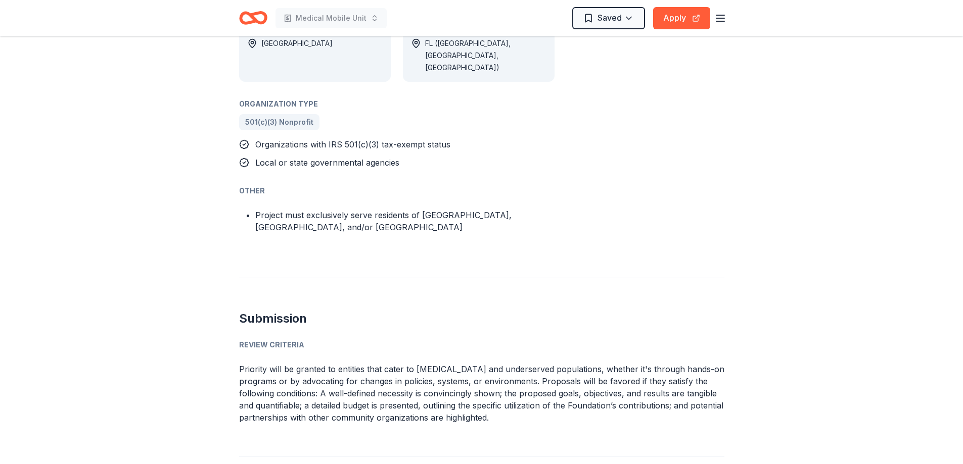
scroll to position [657, 0]
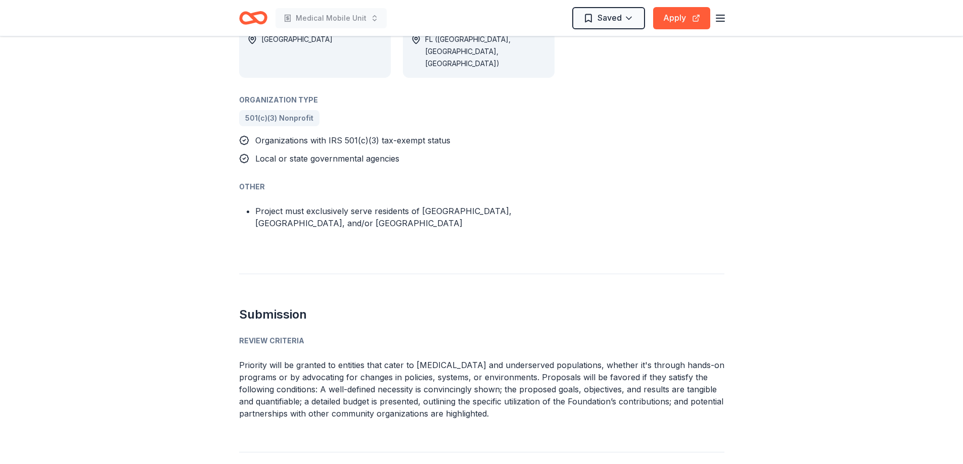
click at [469, 205] on li "Project must exclusively serve residents of Broward, Miami-Dade, and/or Monroe …" at bounding box center [404, 217] width 299 height 24
drag, startPoint x: 469, startPoint y: 198, endPoint x: 445, endPoint y: 207, distance: 26.2
click at [468, 205] on li "Project must exclusively serve residents of Broward, Miami-Dade, and/or Monroe …" at bounding box center [404, 217] width 299 height 24
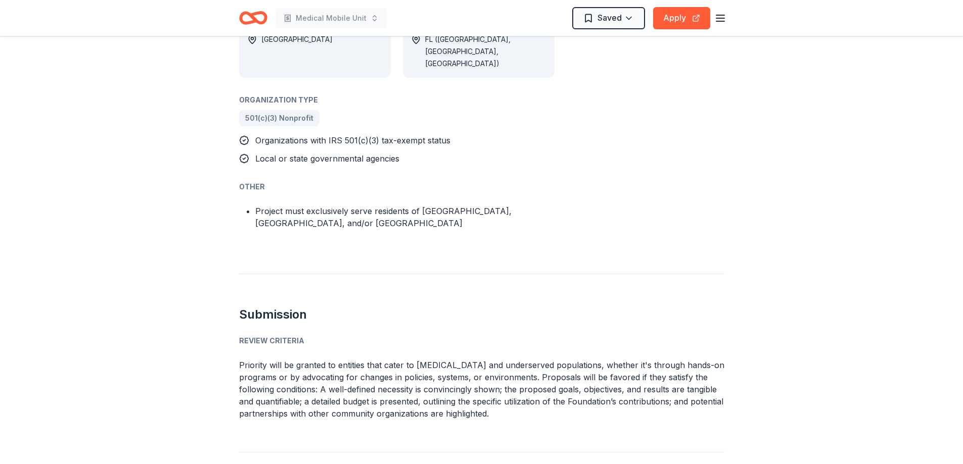
click at [437, 205] on li "Project must exclusively serve residents of Broward, Miami-Dade, and/or Monroe …" at bounding box center [404, 217] width 299 height 24
click at [329, 210] on li "Project must exclusively serve residents of Broward, Miami-Dade, and/or Monroe …" at bounding box center [404, 217] width 299 height 24
click at [324, 205] on li "Project must exclusively serve residents of Broward, Miami-Dade, and/or Monroe …" at bounding box center [404, 217] width 299 height 24
drag, startPoint x: 324, startPoint y: 205, endPoint x: 329, endPoint y: 213, distance: 9.5
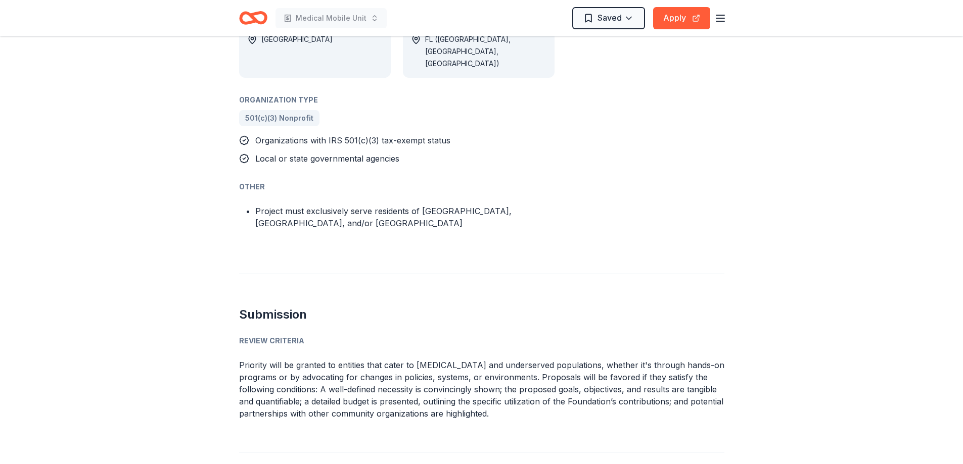
click at [324, 205] on li "Project must exclusively serve residents of Broward, Miami-Dade, and/or Monroe …" at bounding box center [404, 217] width 299 height 24
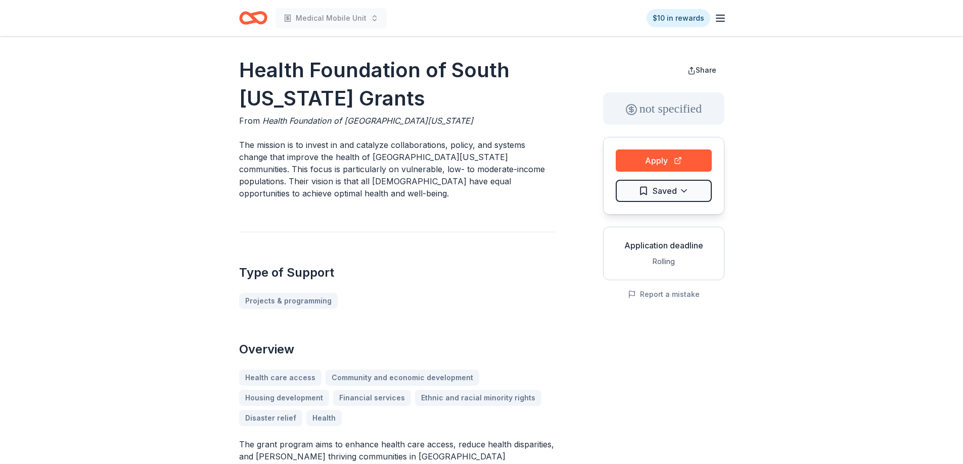
scroll to position [0, 0]
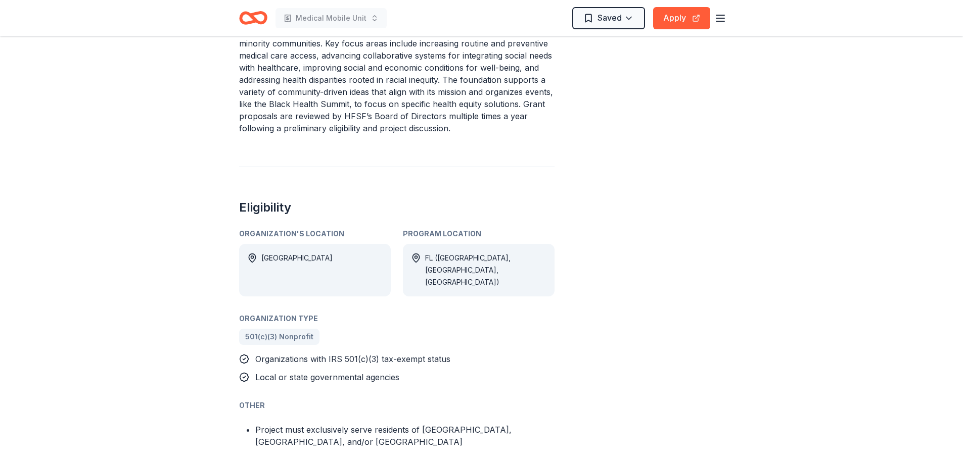
scroll to position [556, 0]
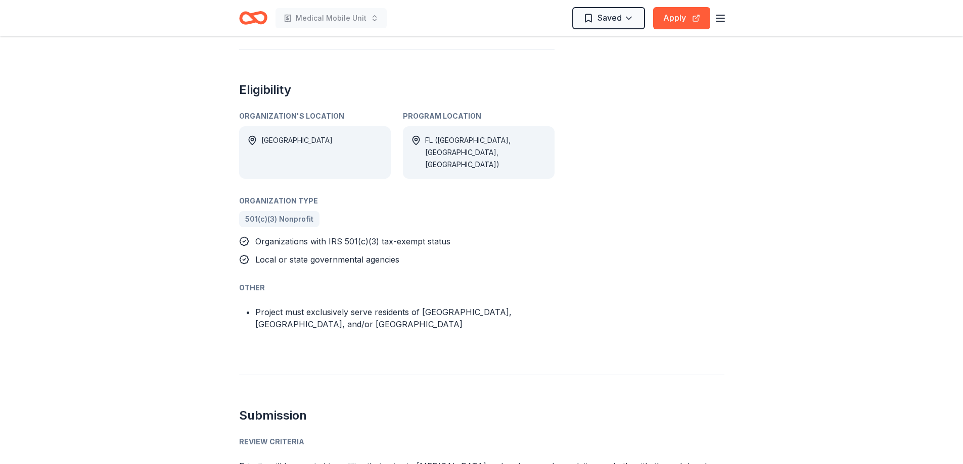
click at [306, 306] on li "Project must exclusively serve residents of [GEOGRAPHIC_DATA], [GEOGRAPHIC_DATA…" at bounding box center [404, 318] width 299 height 24
click at [253, 306] on ul "Project must exclusively serve residents of [GEOGRAPHIC_DATA], [GEOGRAPHIC_DATA…" at bounding box center [396, 318] width 315 height 24
click at [254, 306] on ul "Project must exclusively serve residents of [GEOGRAPHIC_DATA], [GEOGRAPHIC_DATA…" at bounding box center [396, 318] width 315 height 24
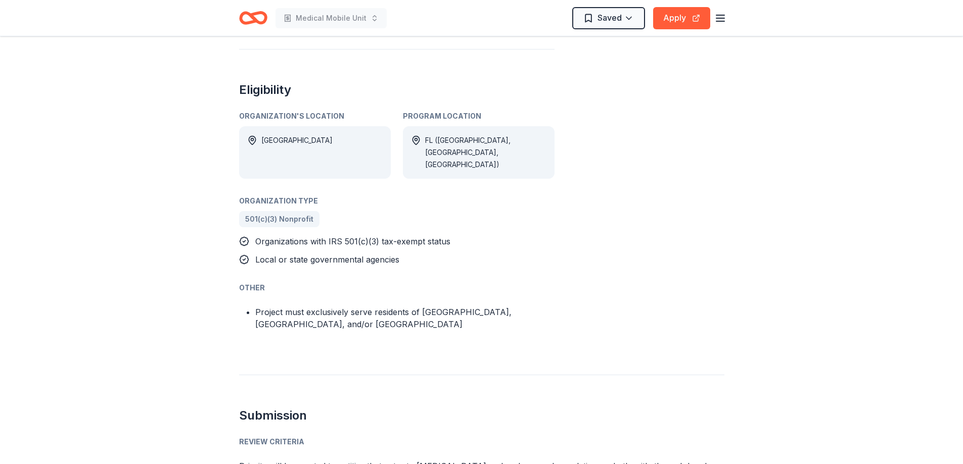
click at [254, 306] on ul "Project must exclusively serve residents of [GEOGRAPHIC_DATA], [GEOGRAPHIC_DATA…" at bounding box center [396, 318] width 315 height 24
click at [257, 306] on li "Project must exclusively serve residents of [GEOGRAPHIC_DATA], [GEOGRAPHIC_DATA…" at bounding box center [404, 318] width 299 height 24
click at [267, 315] on li "Project must exclusively serve residents of [GEOGRAPHIC_DATA], [GEOGRAPHIC_DATA…" at bounding box center [404, 318] width 299 height 24
click at [267, 316] on li "Project must exclusively serve residents of [GEOGRAPHIC_DATA], [GEOGRAPHIC_DATA…" at bounding box center [404, 318] width 299 height 24
click at [264, 306] on li "Project must exclusively serve residents of [GEOGRAPHIC_DATA], [GEOGRAPHIC_DATA…" at bounding box center [404, 318] width 299 height 24
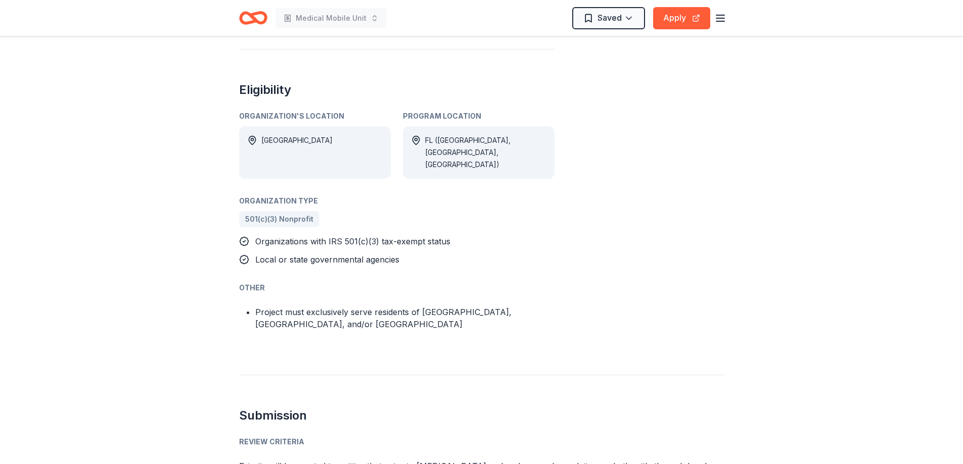
click at [264, 306] on li "Project must exclusively serve residents of [GEOGRAPHIC_DATA], [GEOGRAPHIC_DATA…" at bounding box center [404, 318] width 299 height 24
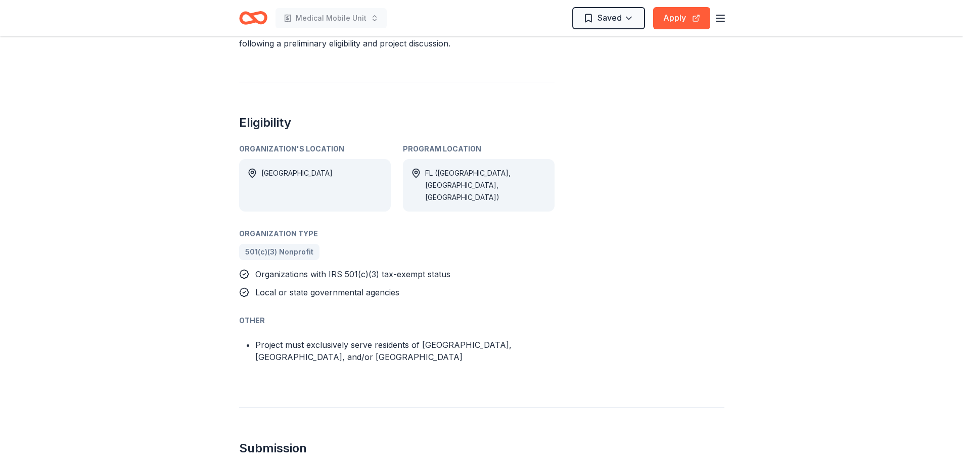
scroll to position [505, 0]
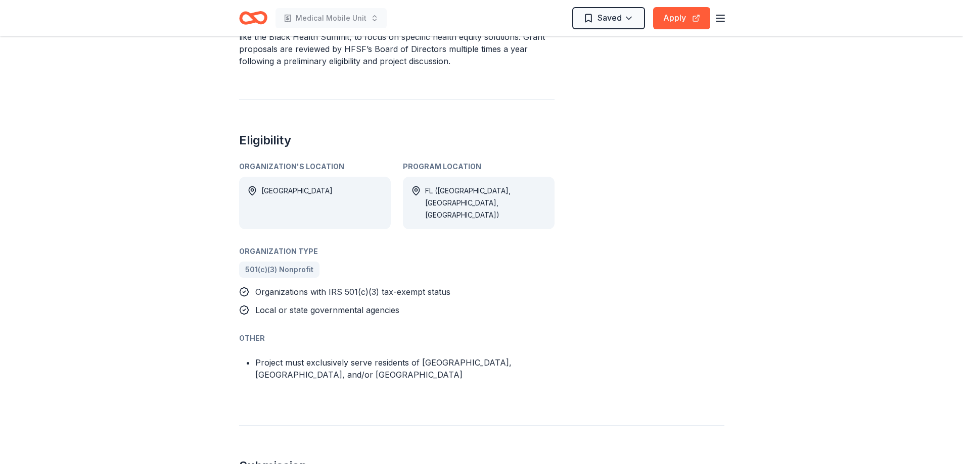
click at [288, 359] on li "Project must exclusively serve residents of [GEOGRAPHIC_DATA], [GEOGRAPHIC_DATA…" at bounding box center [404, 369] width 299 height 24
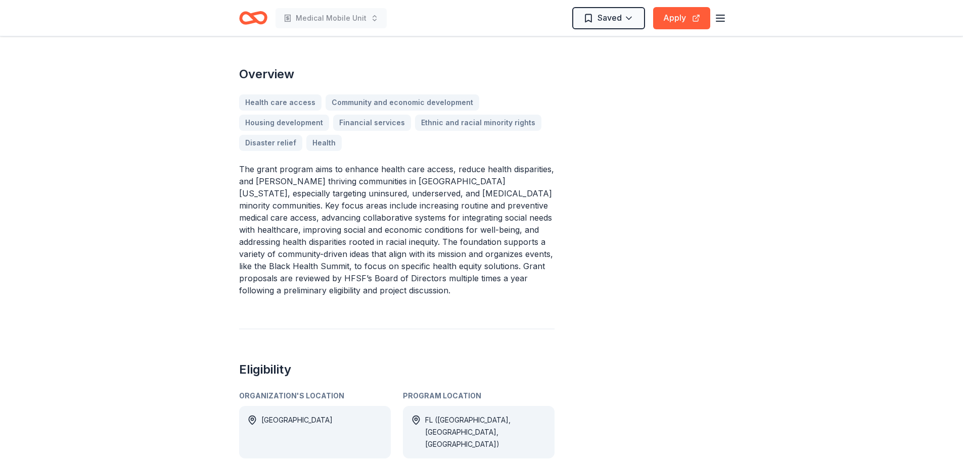
scroll to position [202, 0]
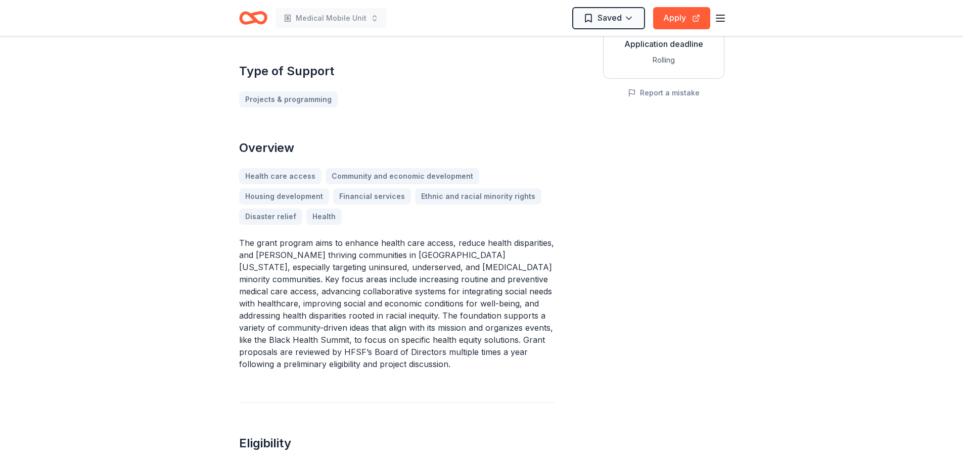
drag, startPoint x: 240, startPoint y: 242, endPoint x: 356, endPoint y: 285, distance: 124.1
click at [356, 284] on p "The grant program aims to enhance health care access, reduce health disparities…" at bounding box center [396, 303] width 315 height 133
click at [356, 285] on p "The grant program aims to enhance health care access, reduce health disparities…" at bounding box center [396, 303] width 315 height 133
drag, startPoint x: 355, startPoint y: 284, endPoint x: 290, endPoint y: 249, distance: 74.8
click at [304, 250] on p "The grant program aims to enhance health care access, reduce health disparities…" at bounding box center [396, 303] width 315 height 133
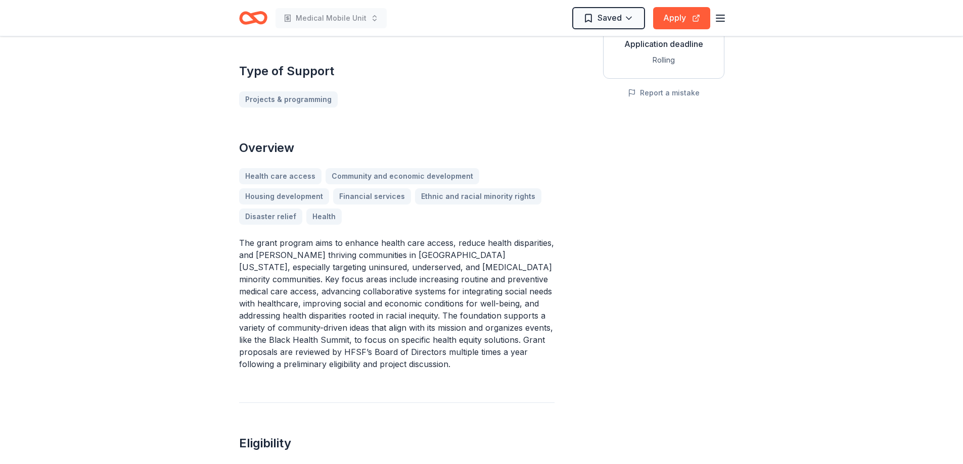
drag, startPoint x: 242, startPoint y: 242, endPoint x: 296, endPoint y: 261, distance: 57.4
click at [296, 261] on p "The grant program aims to enhance health care access, reduce health disparities…" at bounding box center [396, 303] width 315 height 133
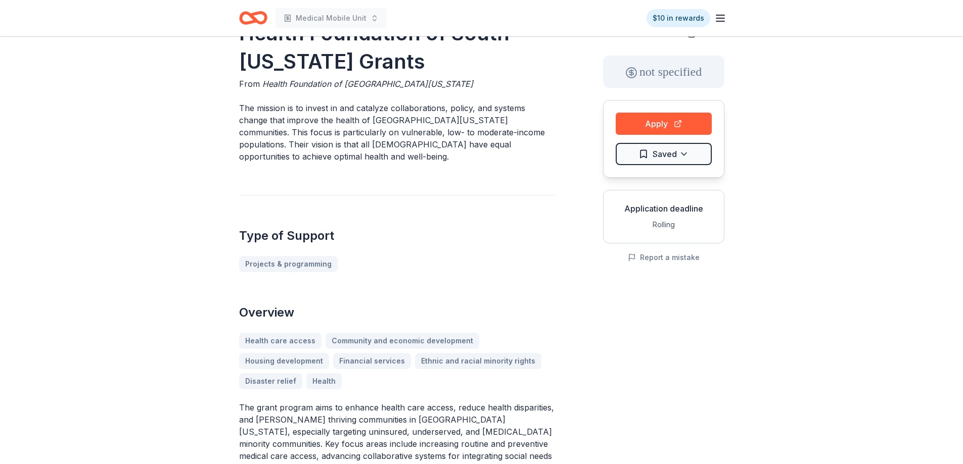
scroll to position [0, 0]
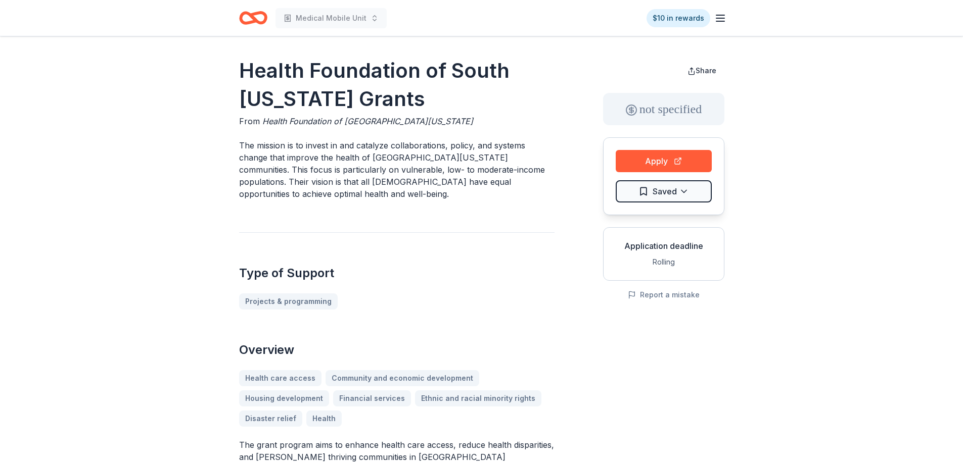
click at [283, 173] on p "The mission is to invest in and catalyze collaborations, policy, and systems ch…" at bounding box center [396, 169] width 315 height 61
click at [283, 172] on p "The mission is to invest in and catalyze collaborations, policy, and systems ch…" at bounding box center [396, 169] width 315 height 61
click at [283, 173] on p "The mission is to invest in and catalyze collaborations, policy, and systems ch…" at bounding box center [396, 169] width 315 height 61
drag, startPoint x: 283, startPoint y: 172, endPoint x: 270, endPoint y: 188, distance: 20.5
click at [280, 176] on p "The mission is to invest in and catalyze collaborations, policy, and systems ch…" at bounding box center [396, 169] width 315 height 61
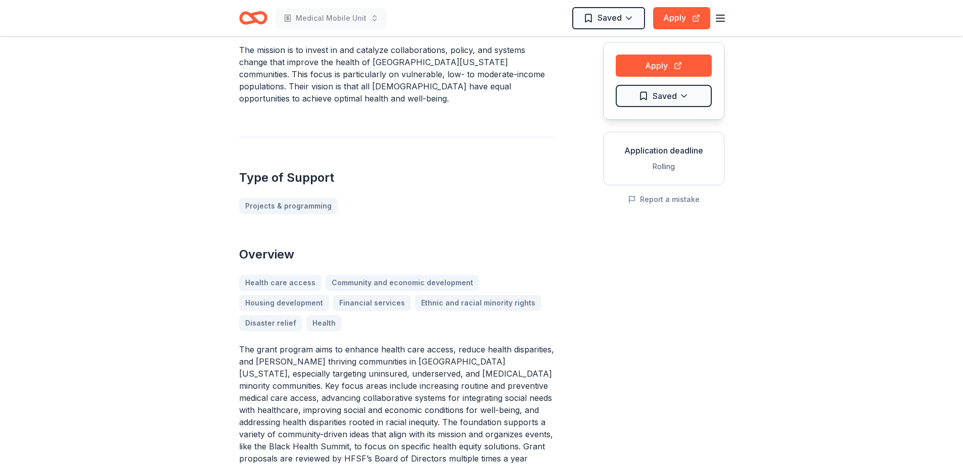
scroll to position [253, 0]
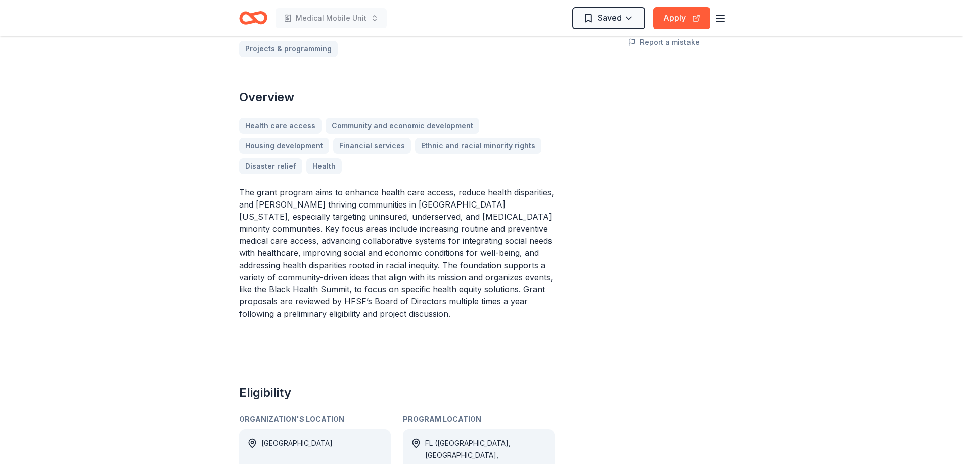
click at [240, 190] on p "The grant program aims to enhance health care access, reduce health disparities…" at bounding box center [396, 252] width 315 height 133
drag, startPoint x: 240, startPoint y: 190, endPoint x: 346, endPoint y: 230, distance: 114.0
click at [341, 226] on p "The grant program aims to enhance health care access, reduce health disparities…" at bounding box center [396, 252] width 315 height 133
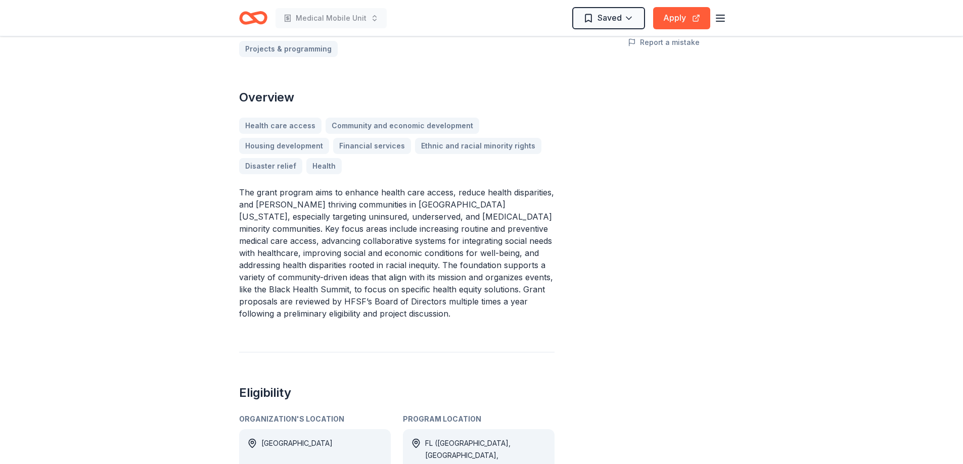
click at [374, 258] on p "The grant program aims to enhance health care access, reduce health disparities…" at bounding box center [396, 252] width 315 height 133
click at [288, 290] on p "The grant program aims to enhance health care access, reduce health disparities…" at bounding box center [396, 252] width 315 height 133
click at [244, 199] on p "The grant program aims to enhance health care access, reduce health disparities…" at bounding box center [396, 252] width 315 height 133
click at [243, 198] on p "The grant program aims to enhance health care access, reduce health disparities…" at bounding box center [396, 252] width 315 height 133
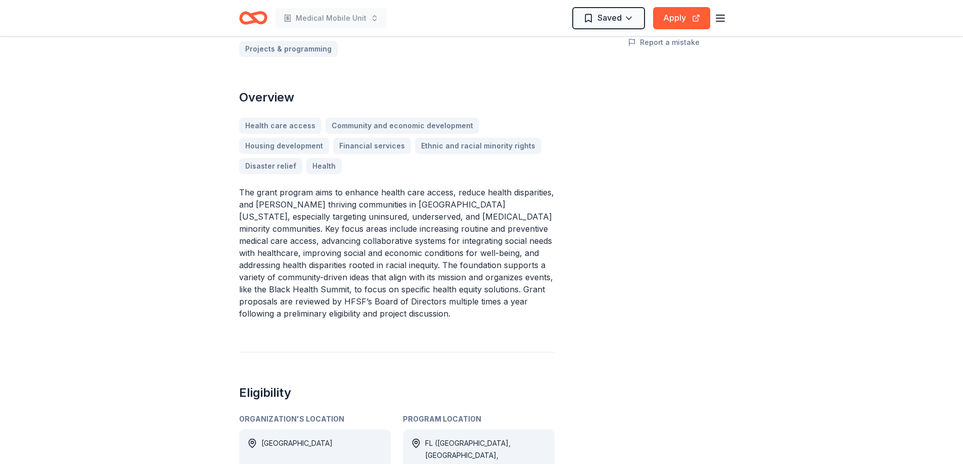
drag, startPoint x: 237, startPoint y: 192, endPoint x: 303, endPoint y: 273, distance: 103.9
click at [303, 273] on div "Health Foundation of South [US_STATE] Grants From Health Foundation of [GEOGRAP…" at bounding box center [481, 458] width 517 height 1349
click at [302, 272] on p "The grant program aims to enhance health care access, reduce health disparities…" at bounding box center [396, 252] width 315 height 133
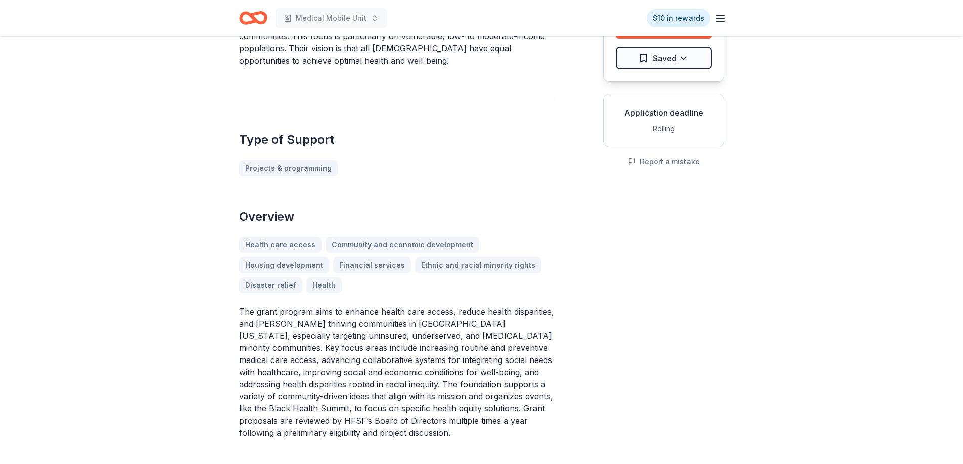
scroll to position [101, 0]
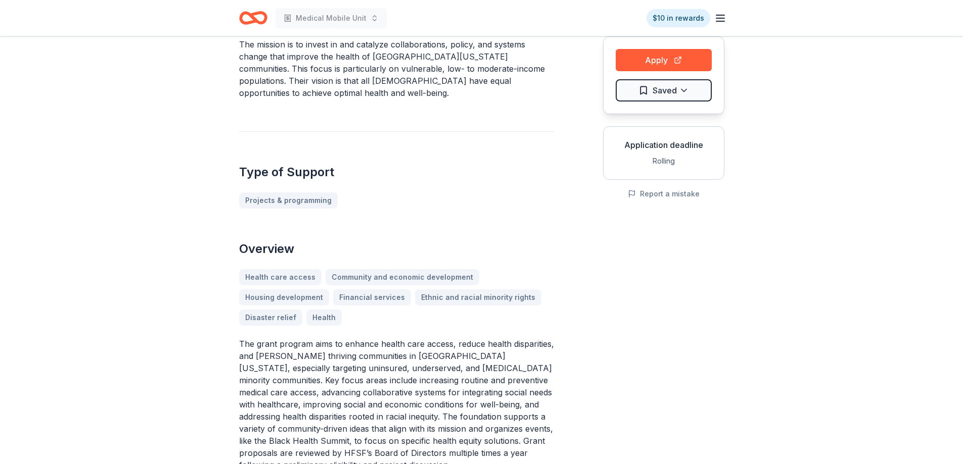
click at [244, 346] on p "The grant program aims to enhance health care access, reduce health disparities…" at bounding box center [396, 404] width 315 height 133
click at [240, 338] on p "The grant program aims to enhance health care access, reduce health disparities…" at bounding box center [396, 404] width 315 height 133
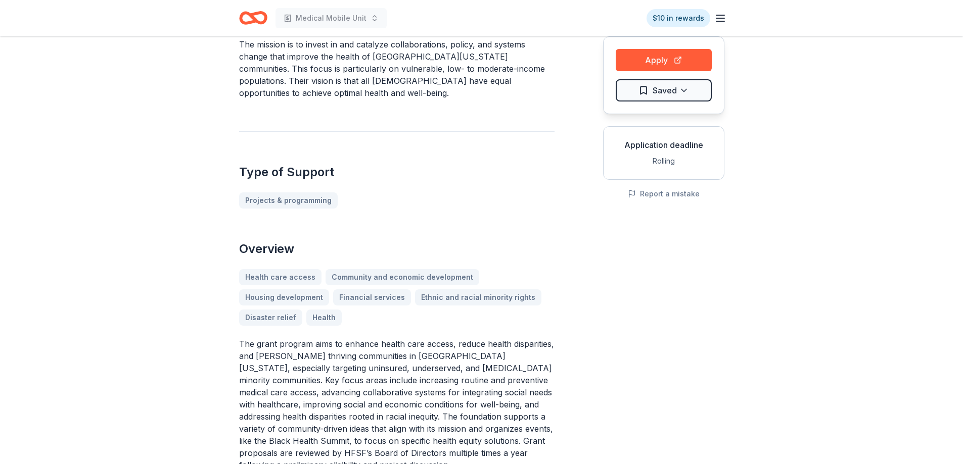
click at [240, 339] on p "The grant program aims to enhance health care access, reduce health disparities…" at bounding box center [396, 404] width 315 height 133
click at [240, 341] on p "The grant program aims to enhance health care access, reduce health disparities…" at bounding box center [396, 404] width 315 height 133
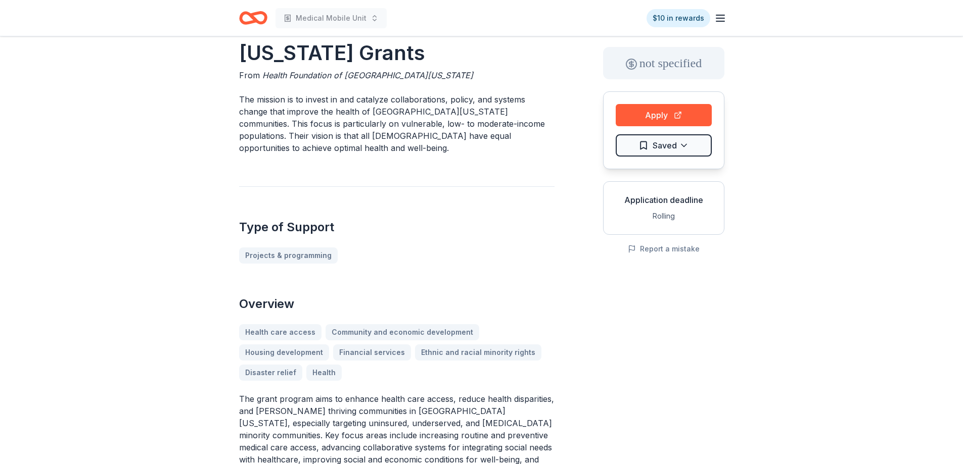
scroll to position [0, 0]
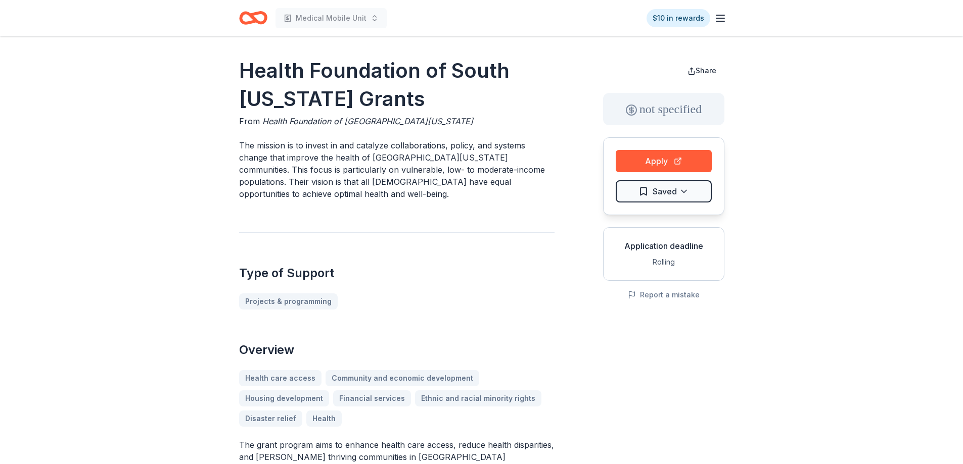
click at [318, 177] on p "The mission is to invest in and catalyze collaborations, policy, and systems ch…" at bounding box center [396, 169] width 315 height 61
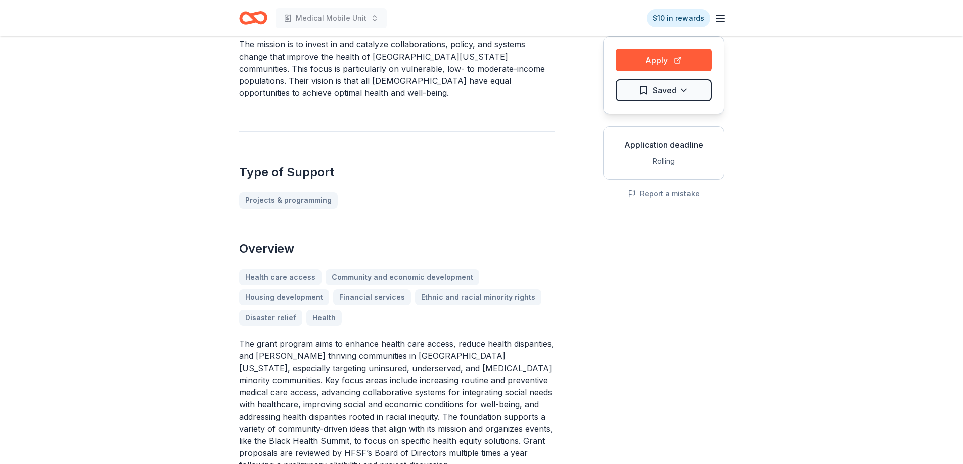
scroll to position [51, 0]
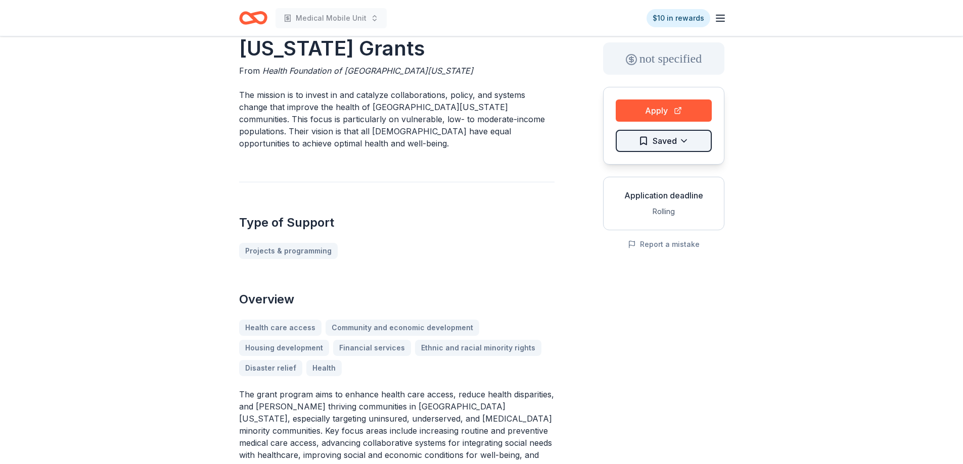
click at [677, 146] on html "Medical Mobile Unit $10 in rewards Health Foundation of South [US_STATE] Grants…" at bounding box center [481, 181] width 963 height 464
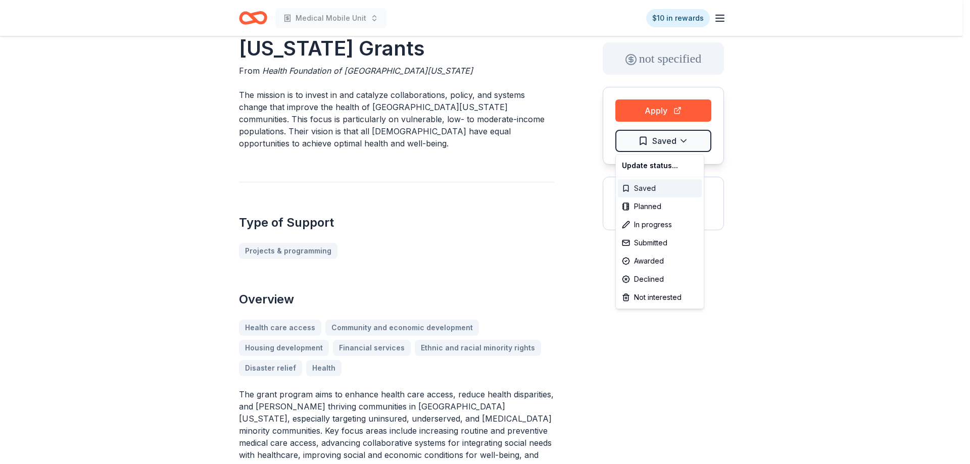
click at [638, 192] on div "Saved" at bounding box center [660, 188] width 84 height 18
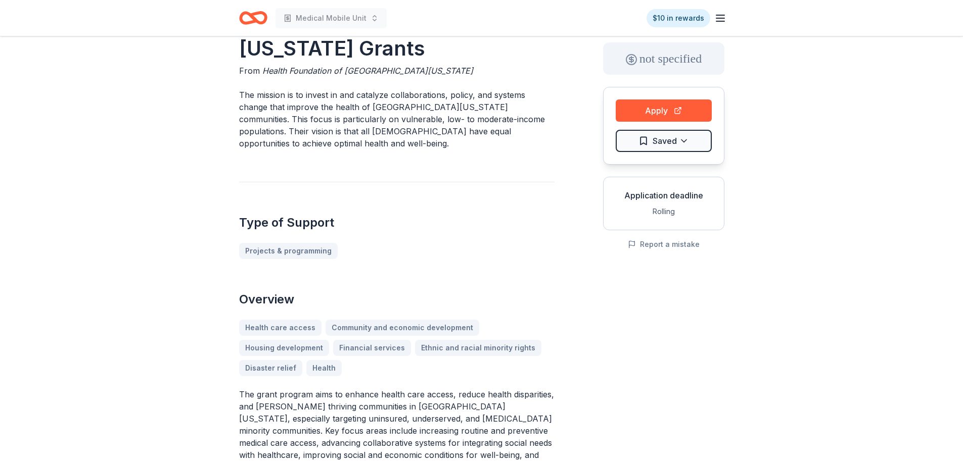
drag, startPoint x: 222, startPoint y: 412, endPoint x: 246, endPoint y: 399, distance: 26.5
click at [244, 398] on p "The grant program aims to enhance health care access, reduce health disparities…" at bounding box center [396, 455] width 315 height 133
click at [242, 397] on p "The grant program aims to enhance health care access, reduce health disparities…" at bounding box center [396, 455] width 315 height 133
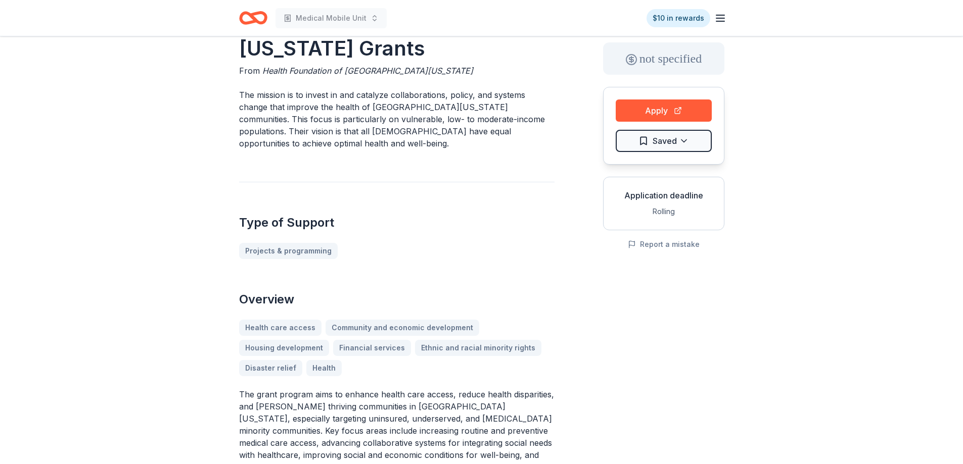
click at [242, 397] on p "The grant program aims to enhance health care access, reduce health disparities…" at bounding box center [396, 455] width 315 height 133
drag, startPoint x: 239, startPoint y: 395, endPoint x: 212, endPoint y: 375, distance: 33.3
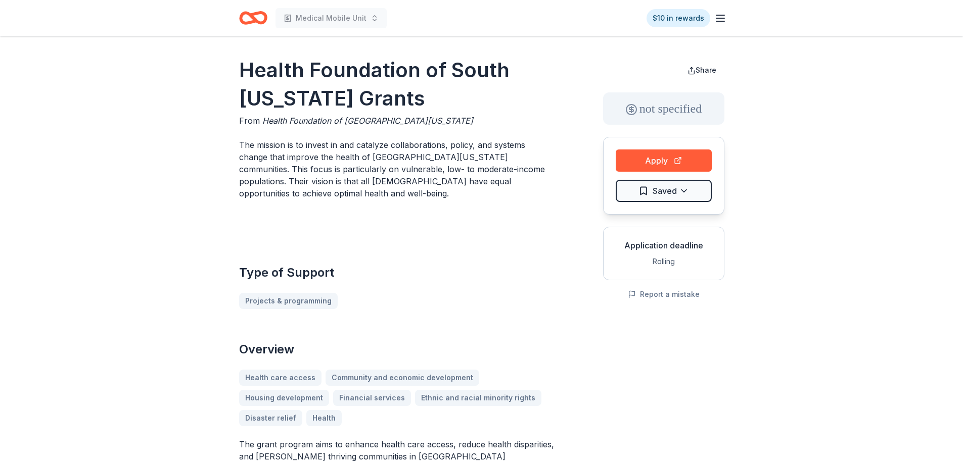
scroll to position [0, 0]
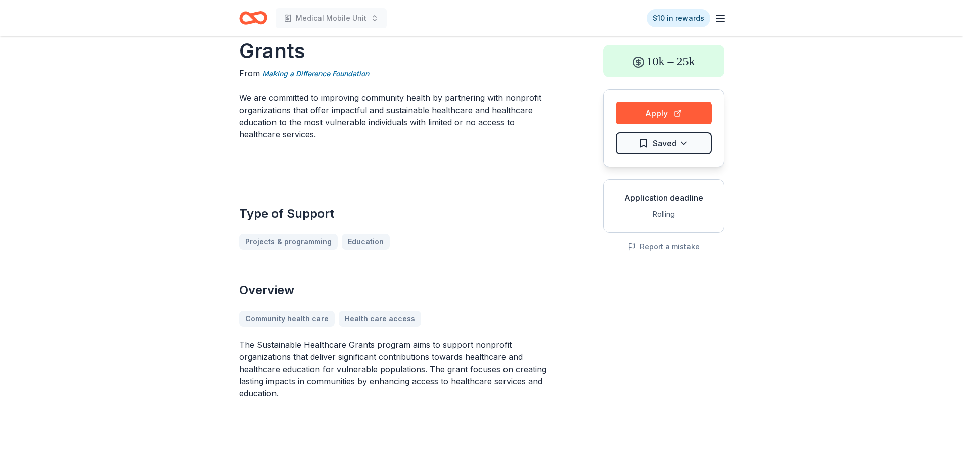
scroll to position [152, 0]
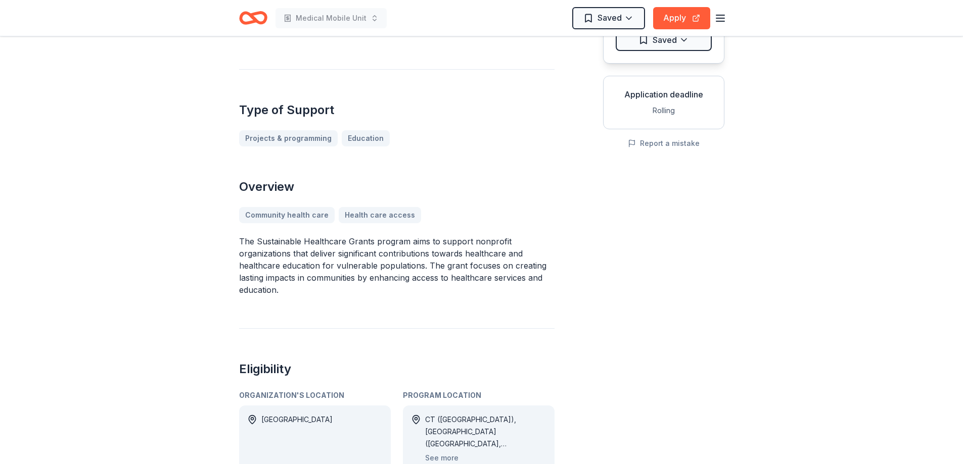
click at [255, 250] on p "The Sustainable Healthcare Grants program aims to support nonprofit organizatio…" at bounding box center [396, 265] width 315 height 61
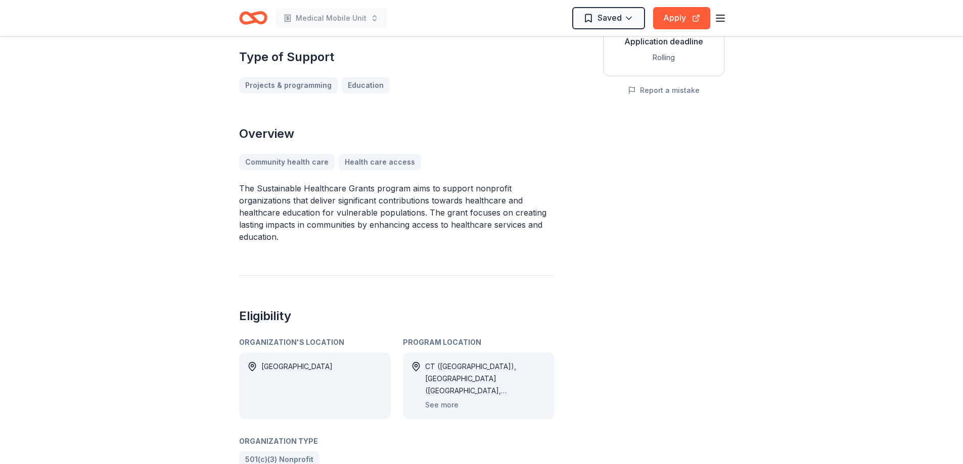
scroll to position [303, 0]
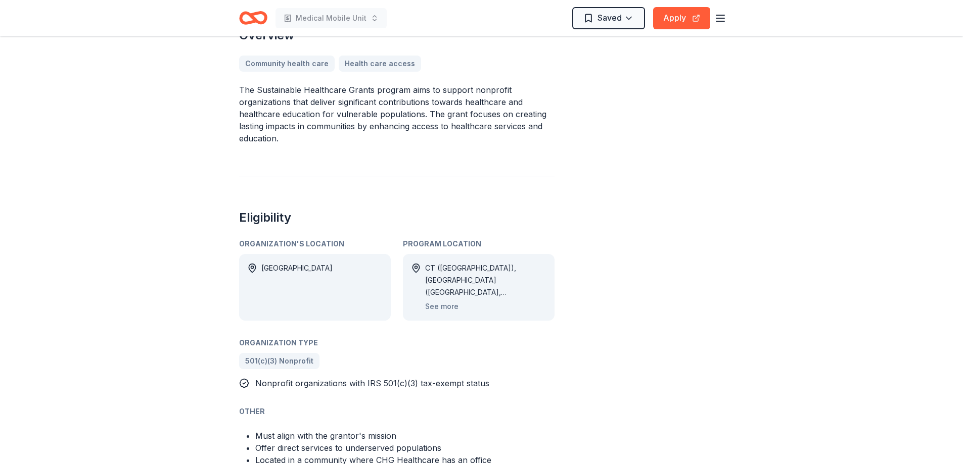
click at [311, 383] on span "Nonprofit organizations with IRS 501(c)(3) tax-exempt status" at bounding box center [372, 383] width 234 height 10
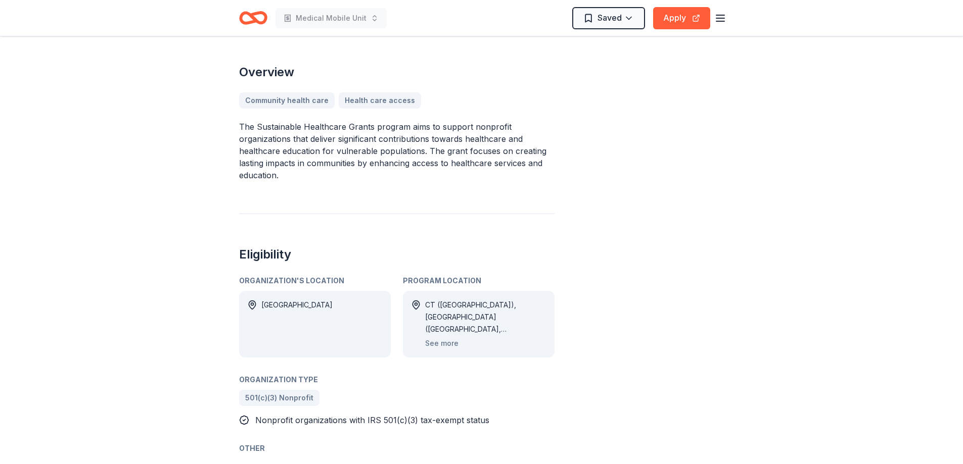
scroll to position [202, 0]
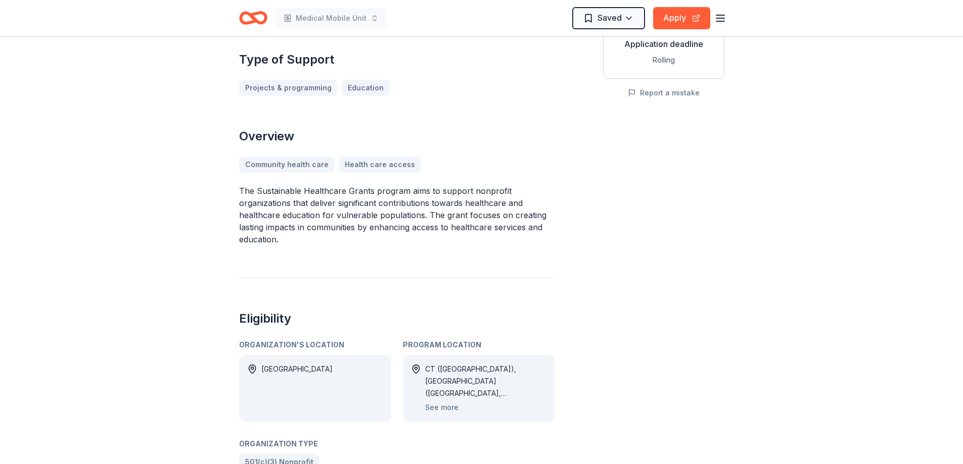
click at [311, 209] on p "The Sustainable Healthcare Grants program aims to support nonprofit organizatio…" at bounding box center [396, 215] width 315 height 61
click at [311, 208] on p "The Sustainable Healthcare Grants program aims to support nonprofit organizatio…" at bounding box center [396, 215] width 315 height 61
click at [307, 207] on p "The Sustainable Healthcare Grants program aims to support nonprofit organizatio…" at bounding box center [396, 215] width 315 height 61
drag, startPoint x: 240, startPoint y: 187, endPoint x: 395, endPoint y: 225, distance: 159.6
click at [395, 225] on p "The Sustainable Healthcare Grants program aims to support nonprofit organizatio…" at bounding box center [396, 215] width 315 height 61
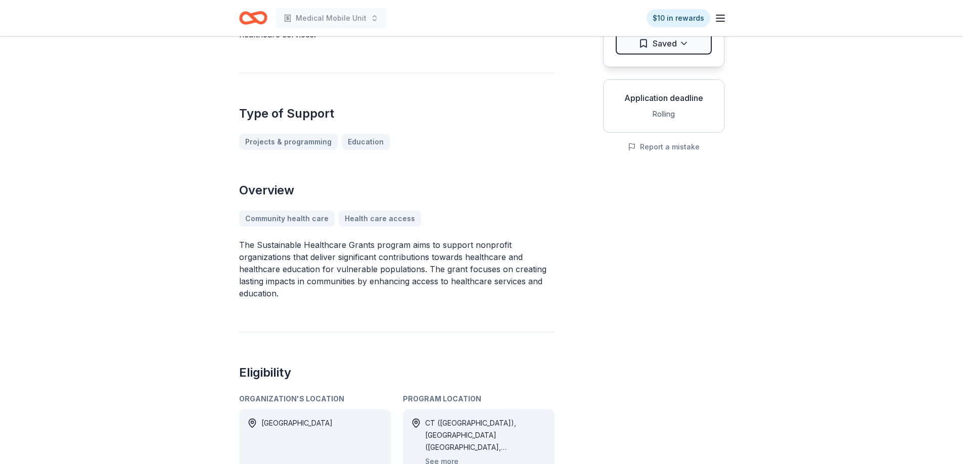
scroll to position [303, 0]
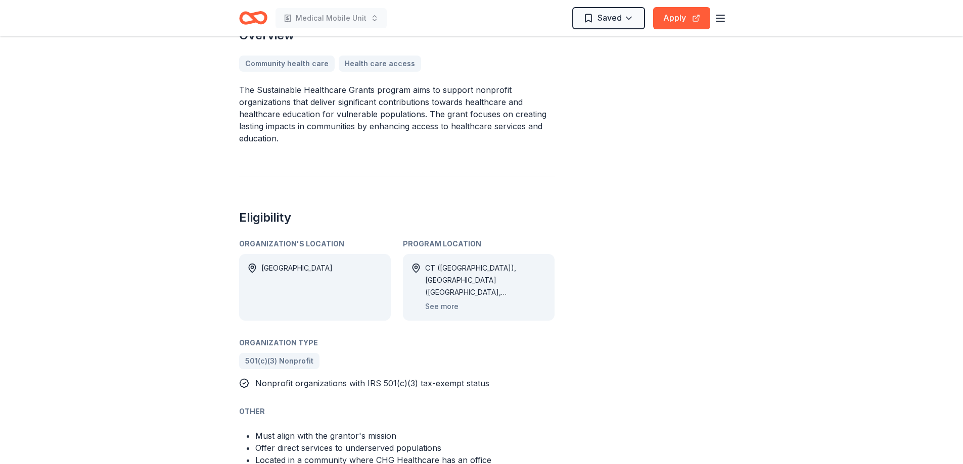
click at [392, 279] on div "Organization's Location USA Program Location CT (Fairfield County), FL (Broward…" at bounding box center [396, 279] width 315 height 83
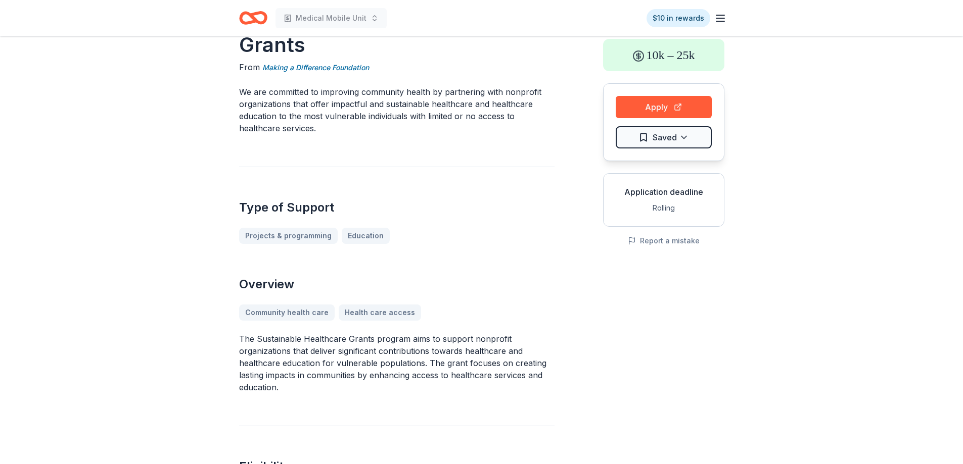
scroll to position [51, 0]
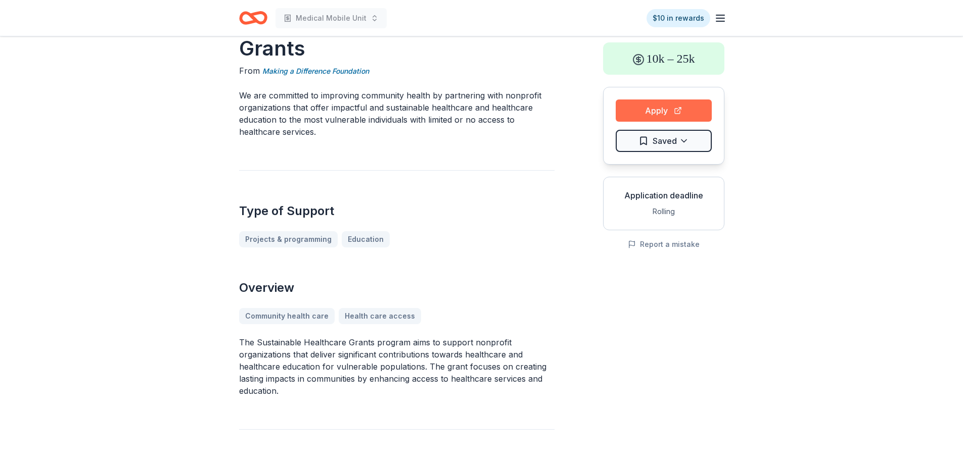
click at [672, 114] on button "Apply" at bounding box center [663, 111] width 96 height 22
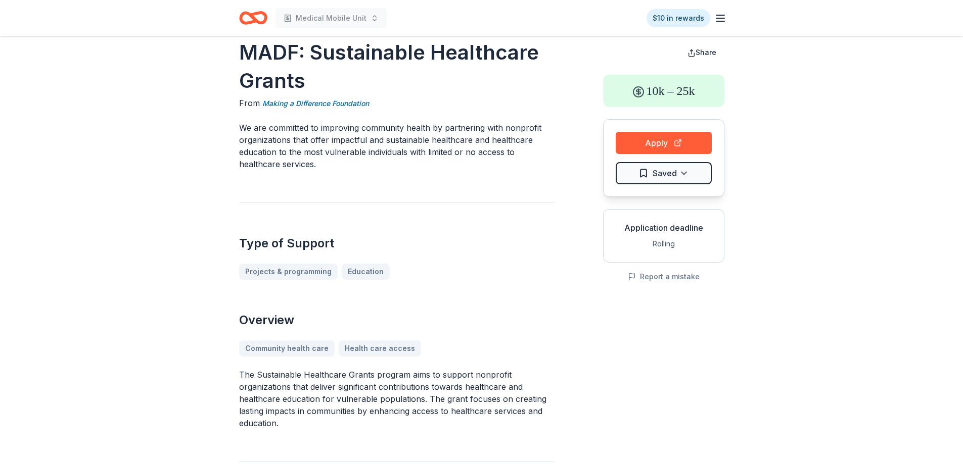
scroll to position [0, 0]
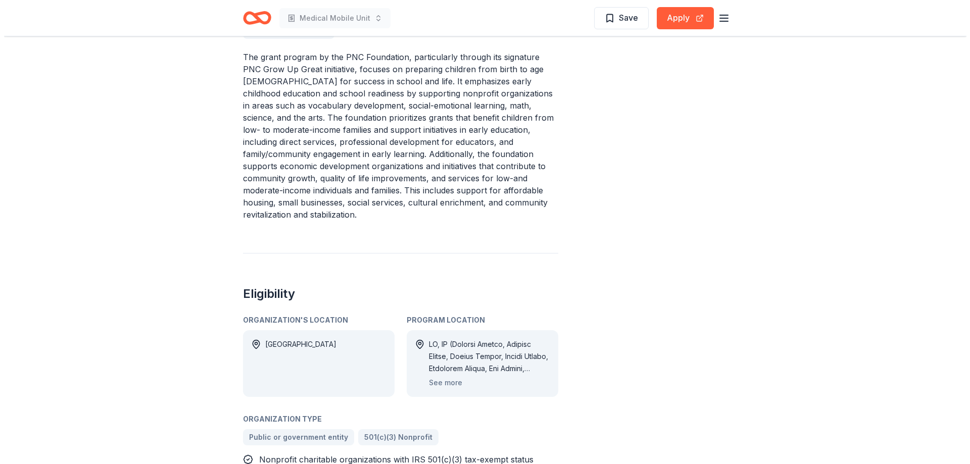
scroll to position [505, 0]
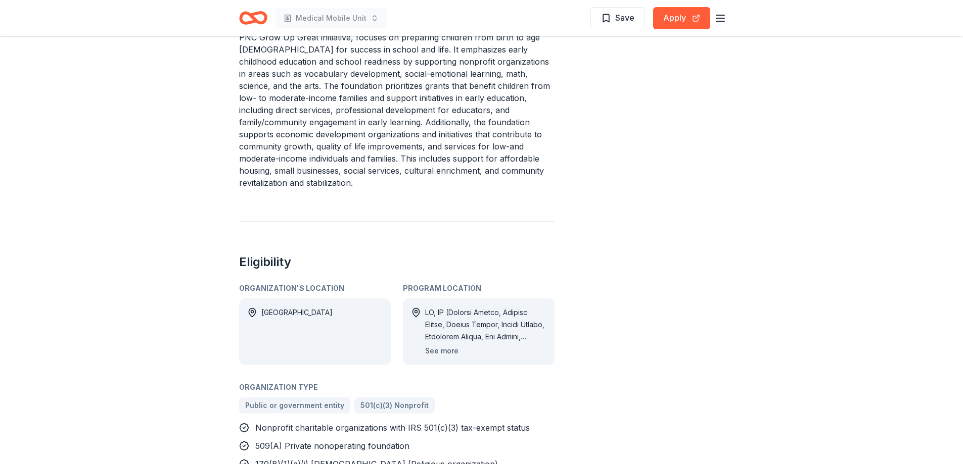
click at [442, 345] on button "See more" at bounding box center [441, 351] width 33 height 12
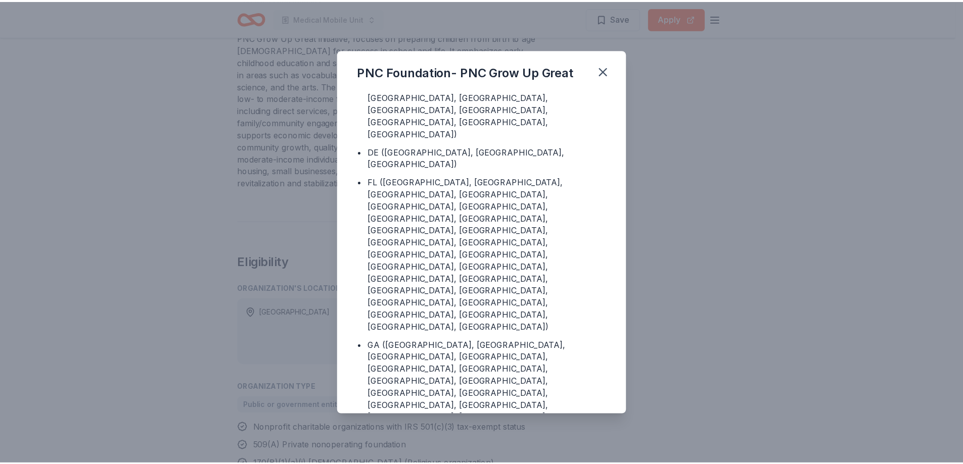
scroll to position [101, 0]
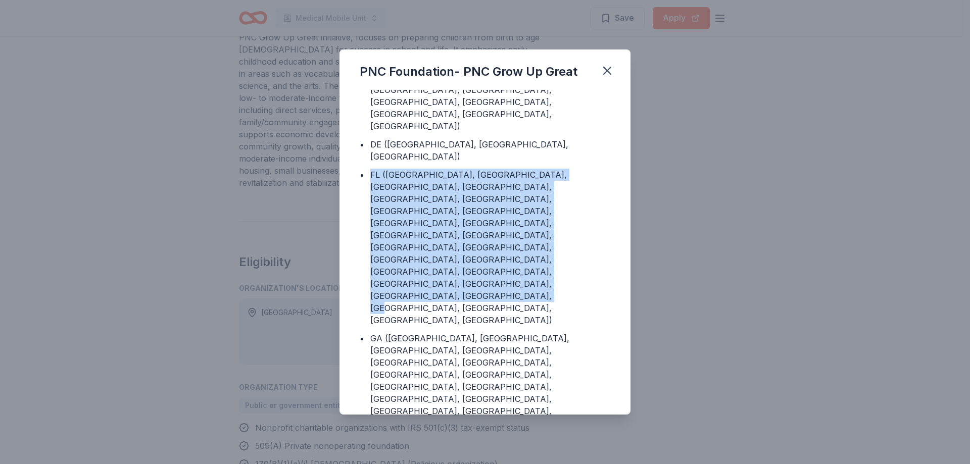
drag, startPoint x: 371, startPoint y: 124, endPoint x: 443, endPoint y: 178, distance: 89.9
click at [506, 212] on div "FL ([GEOGRAPHIC_DATA], [GEOGRAPHIC_DATA], [GEOGRAPHIC_DATA], [GEOGRAPHIC_DATA],…" at bounding box center [490, 248] width 240 height 158
copy div "FL ([GEOGRAPHIC_DATA], [GEOGRAPHIC_DATA], [GEOGRAPHIC_DATA], [GEOGRAPHIC_DATA],…"
click at [604, 67] on icon "button" at bounding box center [607, 70] width 7 height 7
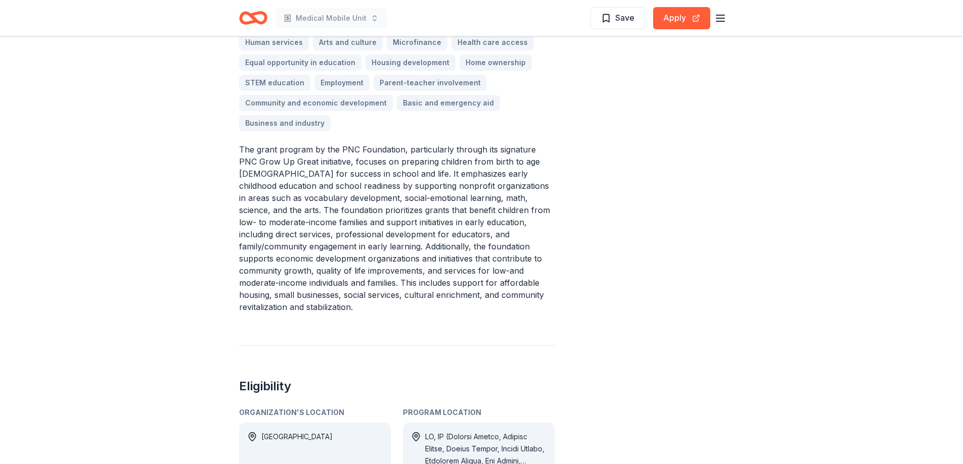
scroll to position [152, 0]
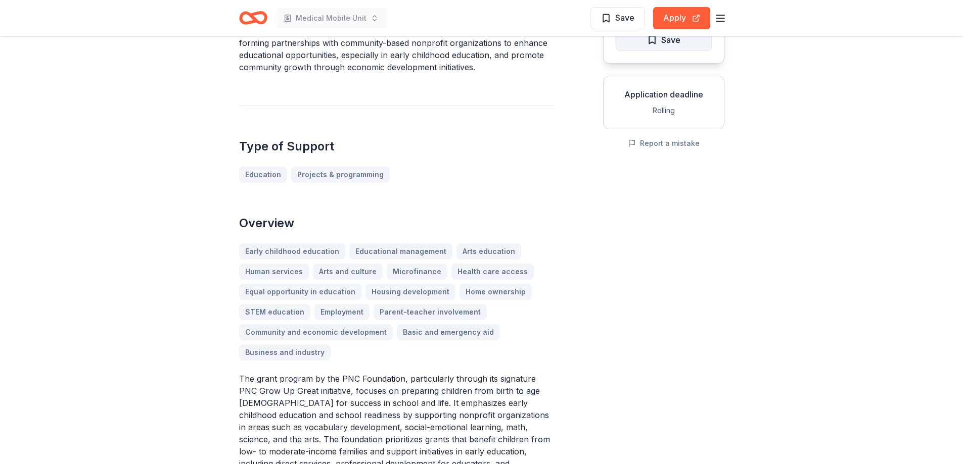
click at [651, 44] on span "Save" at bounding box center [663, 39] width 33 height 13
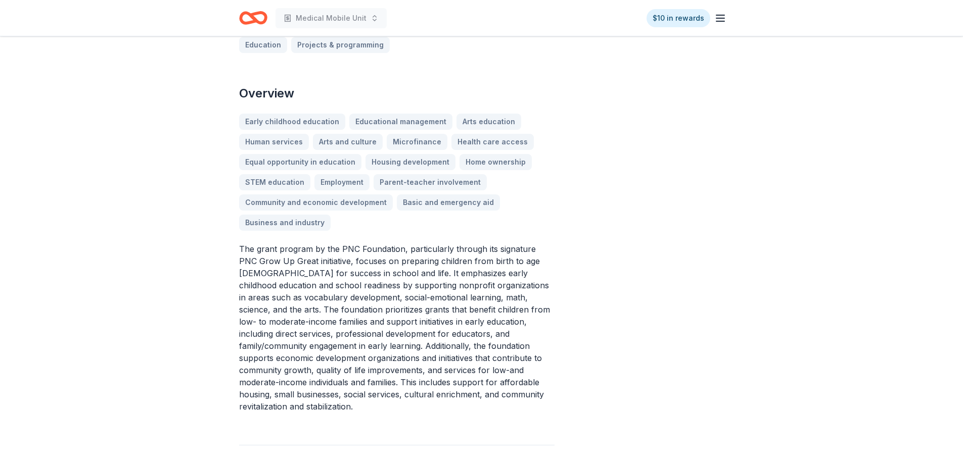
scroll to position [101, 0]
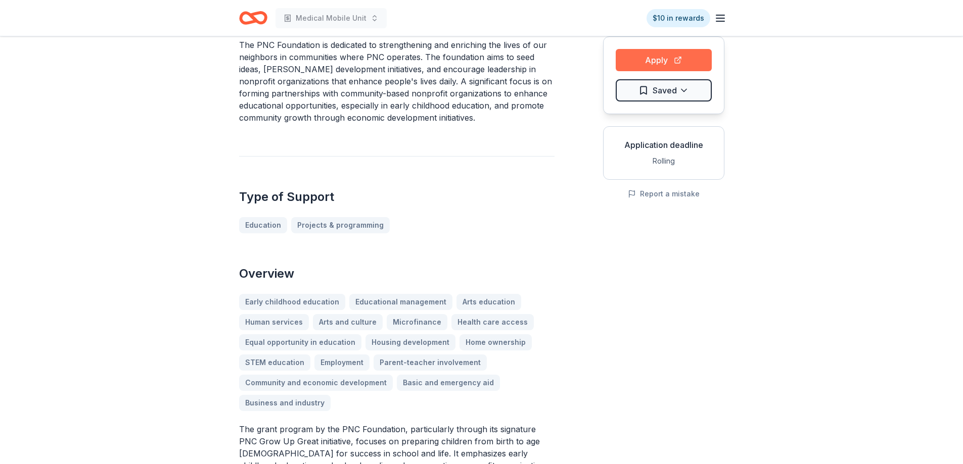
click at [646, 60] on button "Apply" at bounding box center [663, 60] width 96 height 22
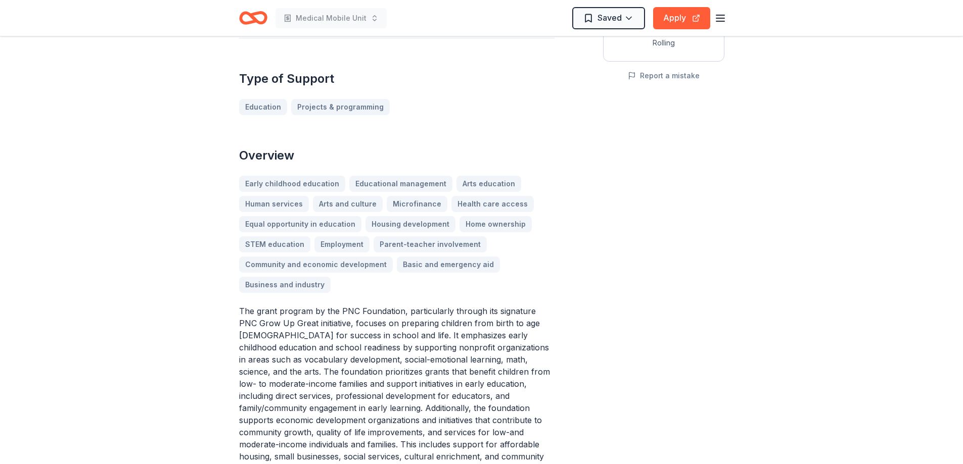
scroll to position [404, 0]
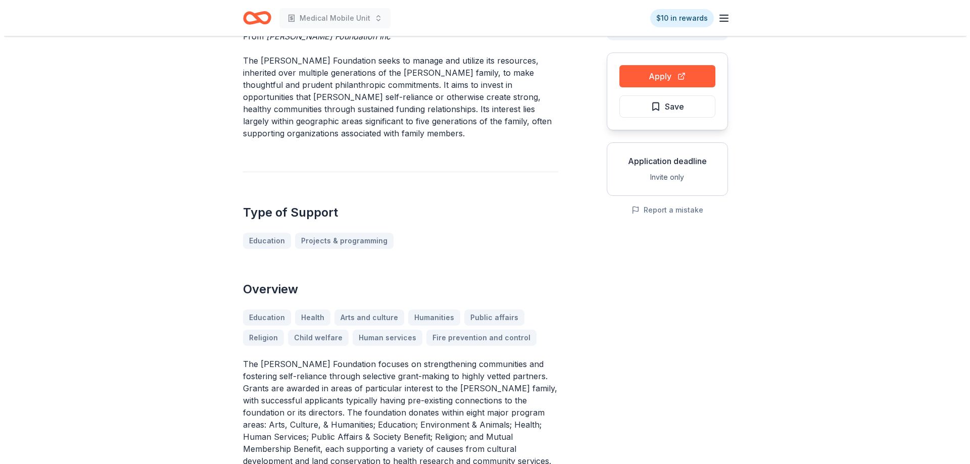
scroll to position [152, 0]
